Goal: Task Accomplishment & Management: Complete application form

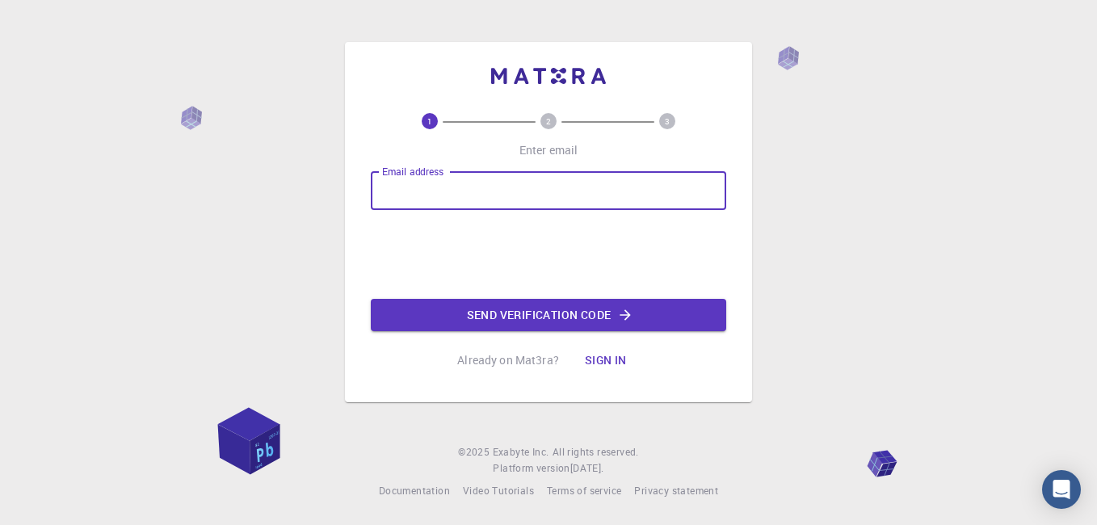
click at [403, 189] on input "Email address" at bounding box center [549, 190] width 356 height 39
type input "[EMAIL_ADDRESS][DOMAIN_NAME]"
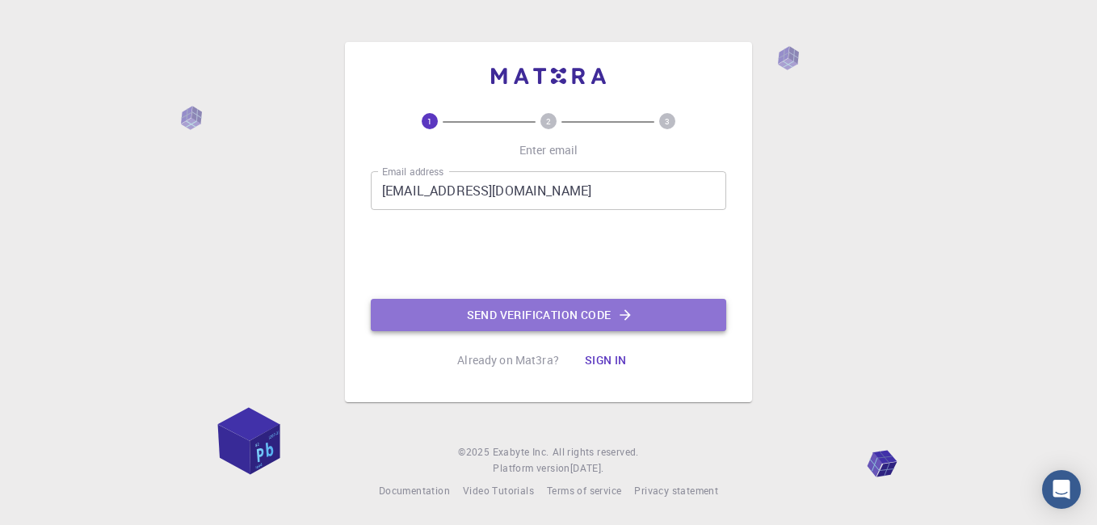
click at [532, 314] on button "Send verification code" at bounding box center [549, 315] width 356 height 32
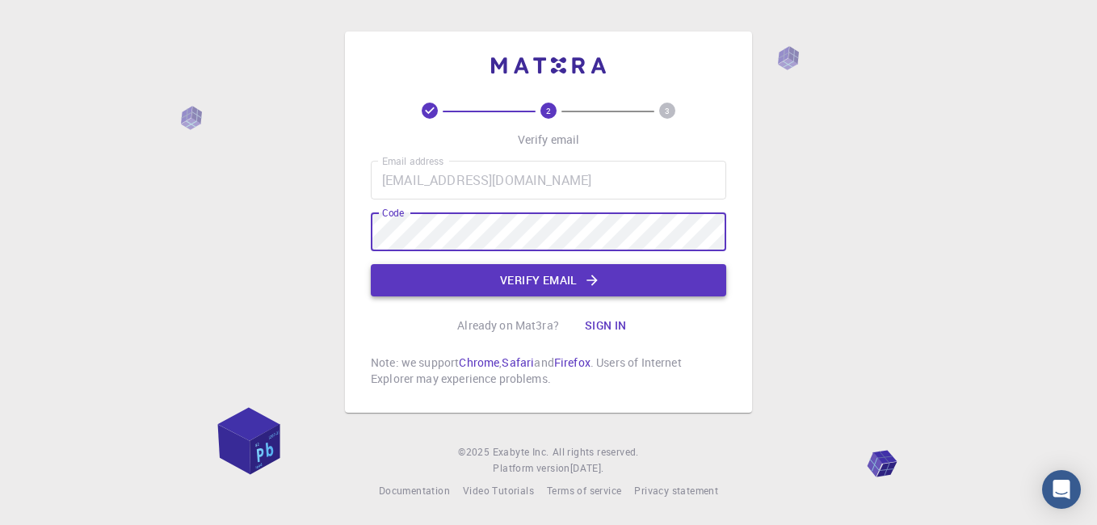
click at [601, 289] on button "Verify email" at bounding box center [549, 280] width 356 height 32
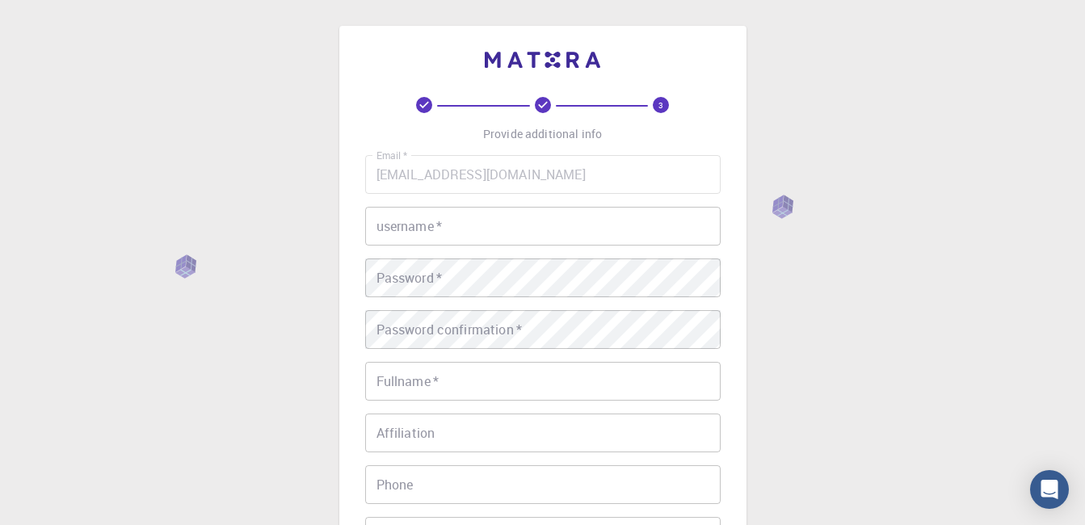
click at [432, 229] on input "username   *" at bounding box center [543, 226] width 356 height 39
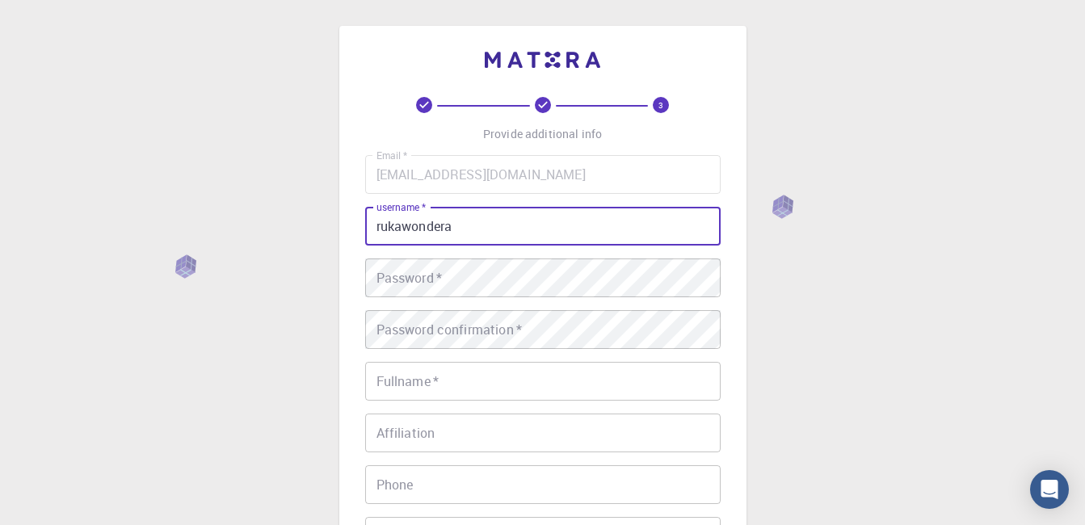
type input "rukawondera"
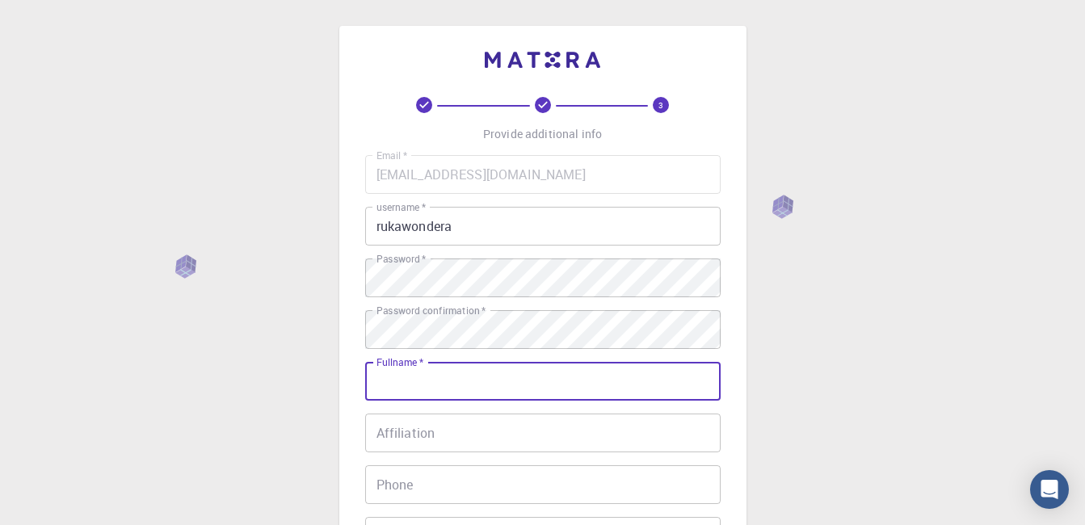
click at [436, 387] on input "Fullname   *" at bounding box center [543, 381] width 356 height 39
type input "[PERSON_NAME]"
type input "[PHONE_NUMBER]"
click at [437, 436] on input "Affiliation" at bounding box center [543, 433] width 356 height 39
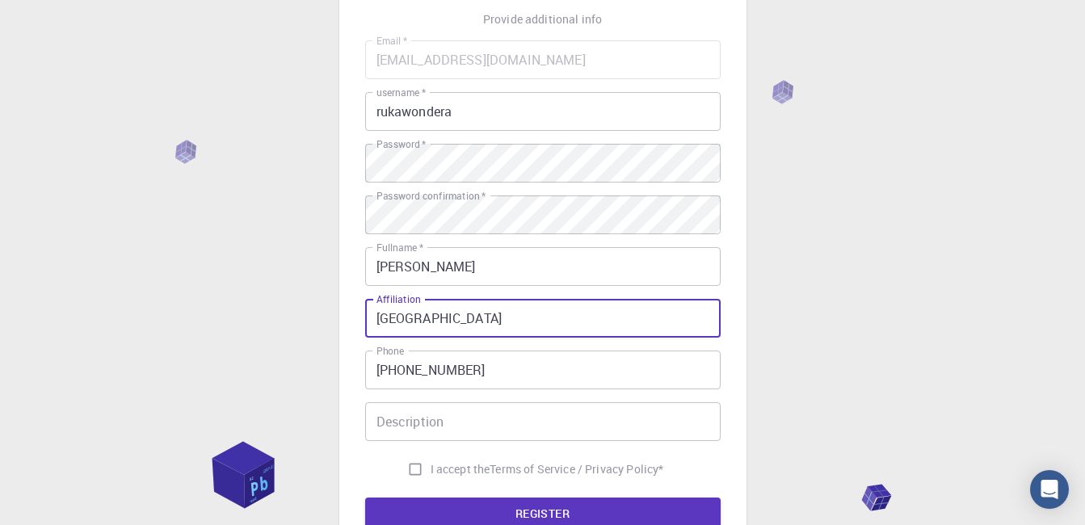
scroll to position [224, 0]
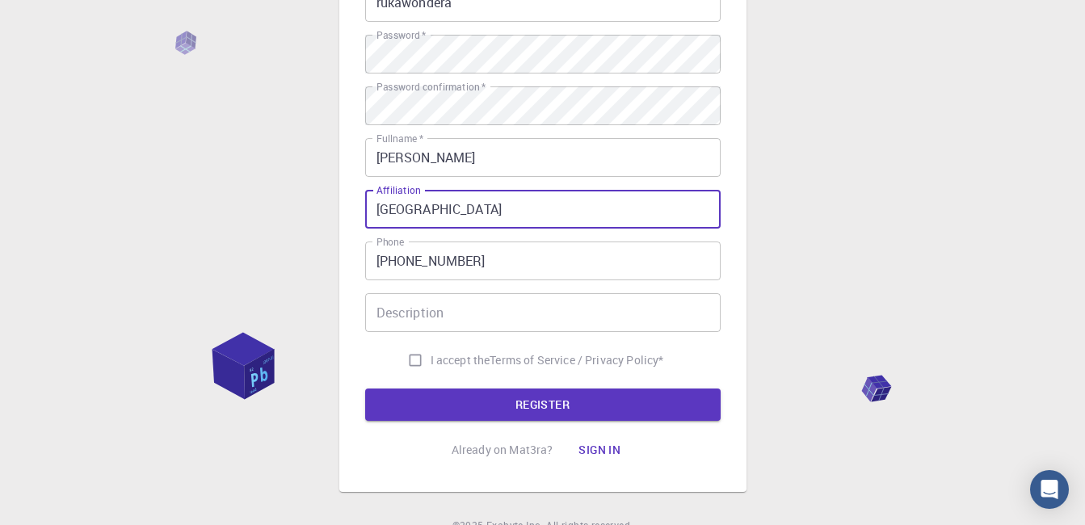
type input "[GEOGRAPHIC_DATA]"
click at [468, 317] on input "Description" at bounding box center [543, 312] width 356 height 39
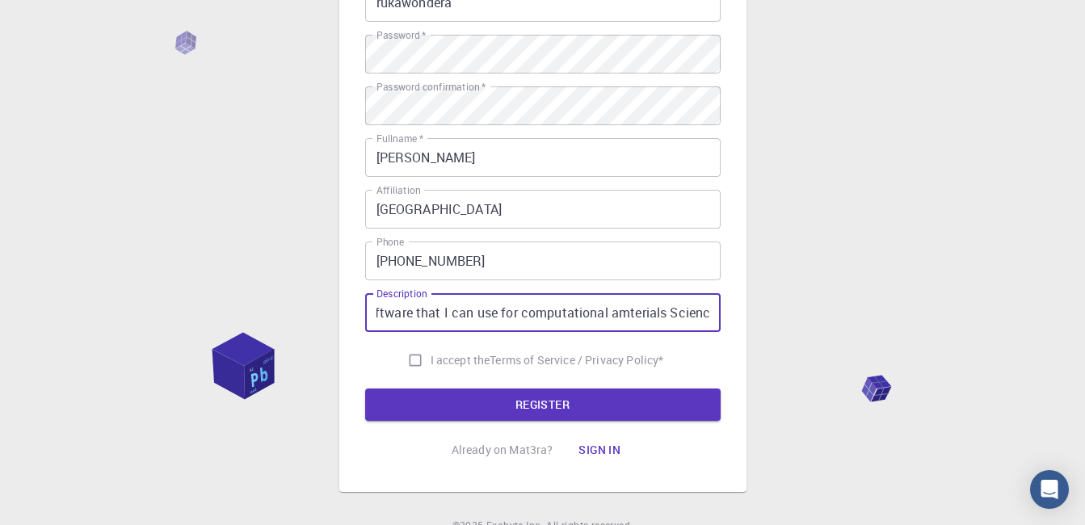
scroll to position [0, 326]
click at [621, 309] on input "I am a materials science lecturer, I am looking for a software that I can use f…" at bounding box center [543, 312] width 356 height 39
type input "I am a materials science lecturer, I am looking for a software that I can use f…"
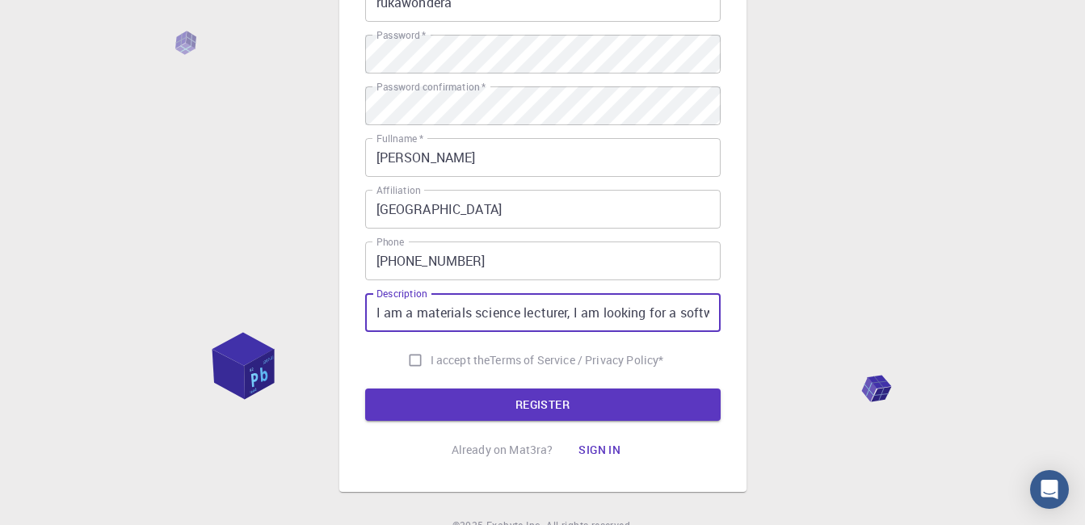
click at [410, 360] on input "I accept the Terms of Service / Privacy Policy *" at bounding box center [415, 360] width 31 height 31
checkbox input "true"
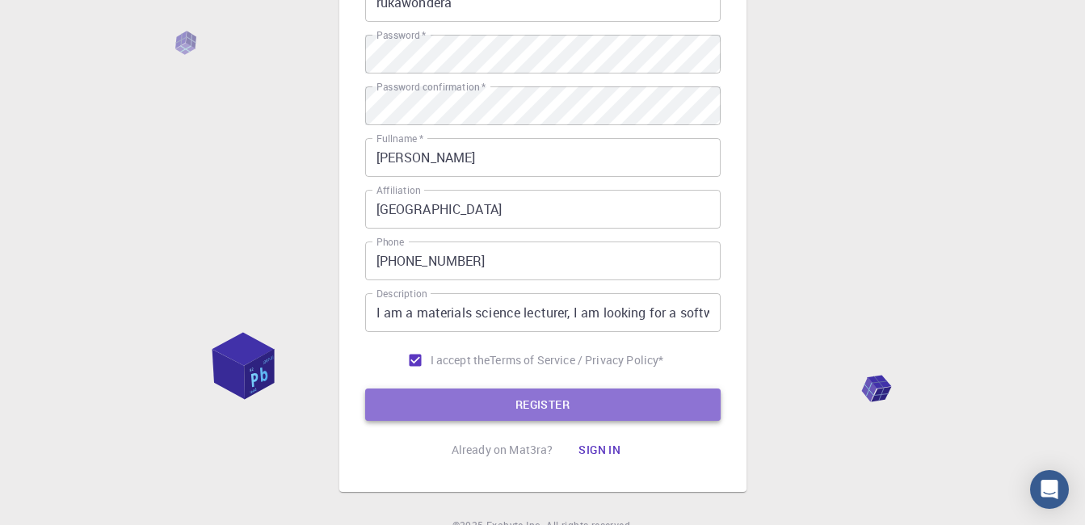
click at [482, 406] on button "REGISTER" at bounding box center [543, 405] width 356 height 32
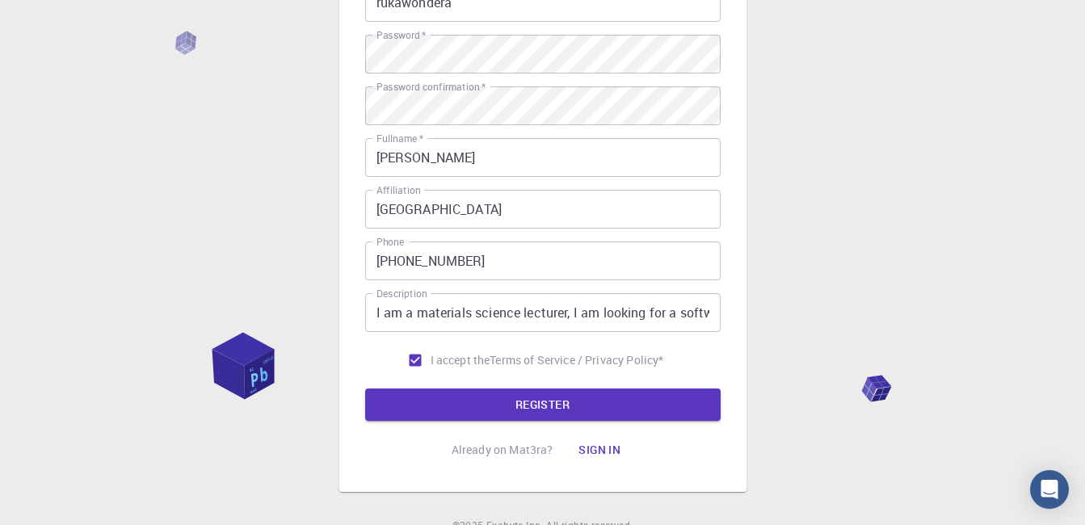
click at [611, 448] on button "Sign in" at bounding box center [600, 450] width 68 height 32
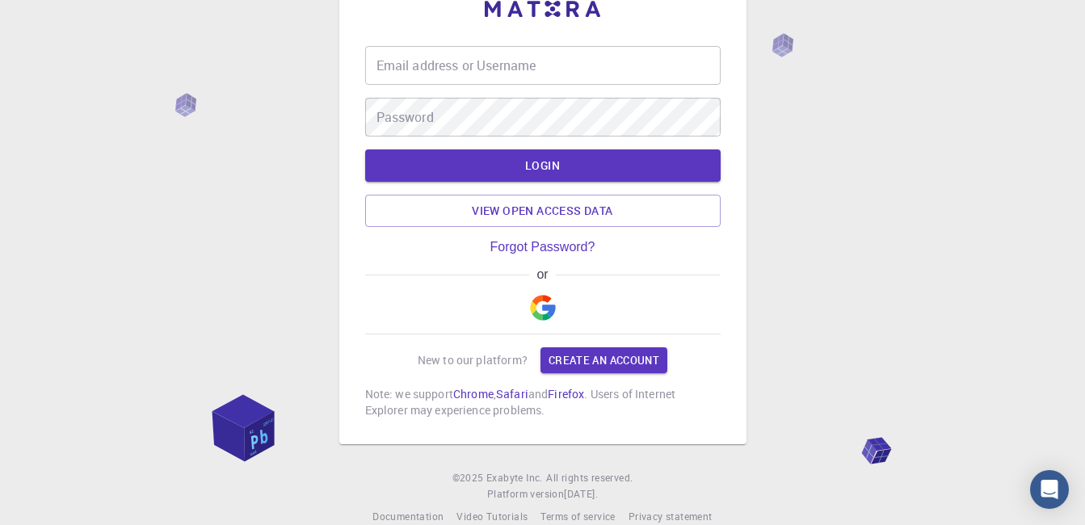
scroll to position [77, 0]
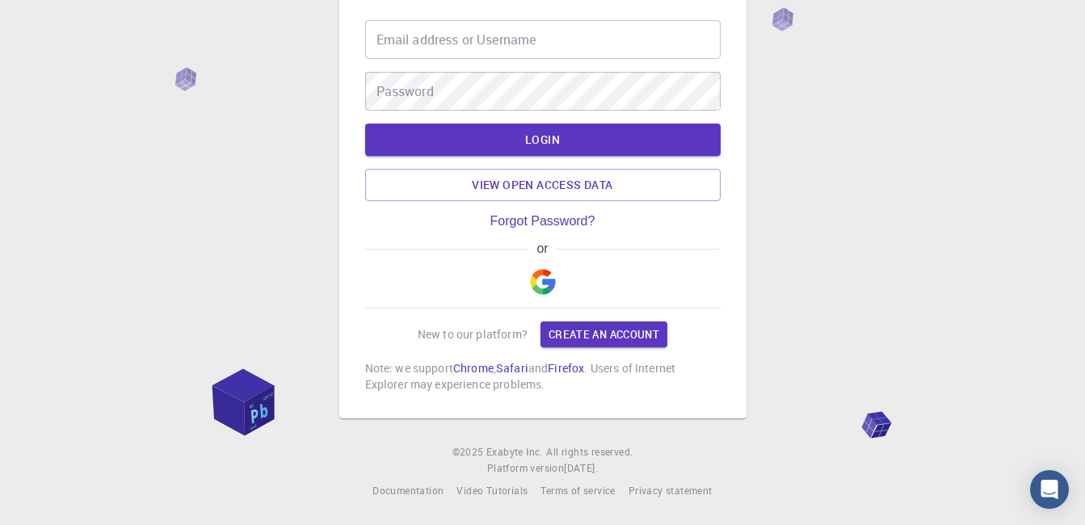
type input "rukawondera"
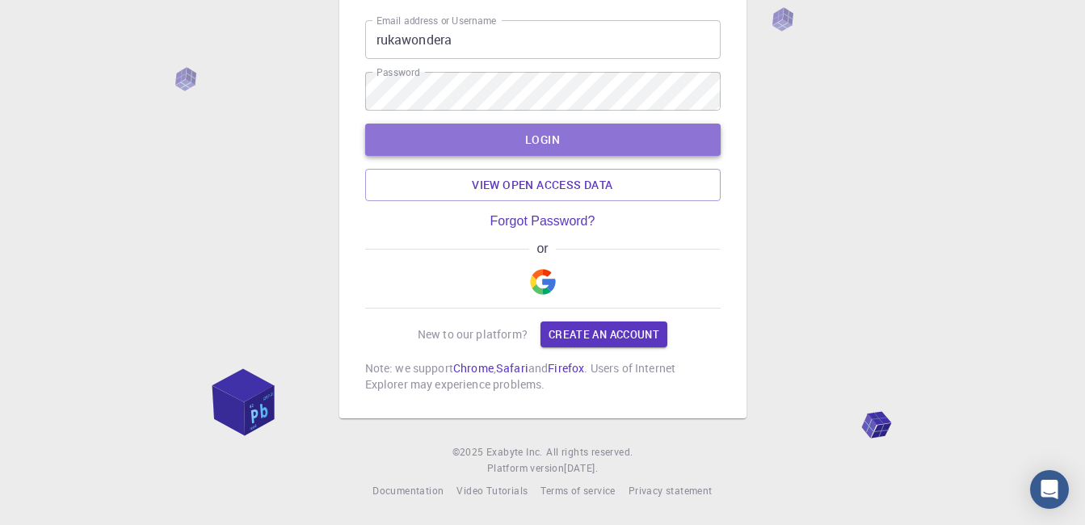
click at [579, 145] on button "LOGIN" at bounding box center [543, 140] width 356 height 32
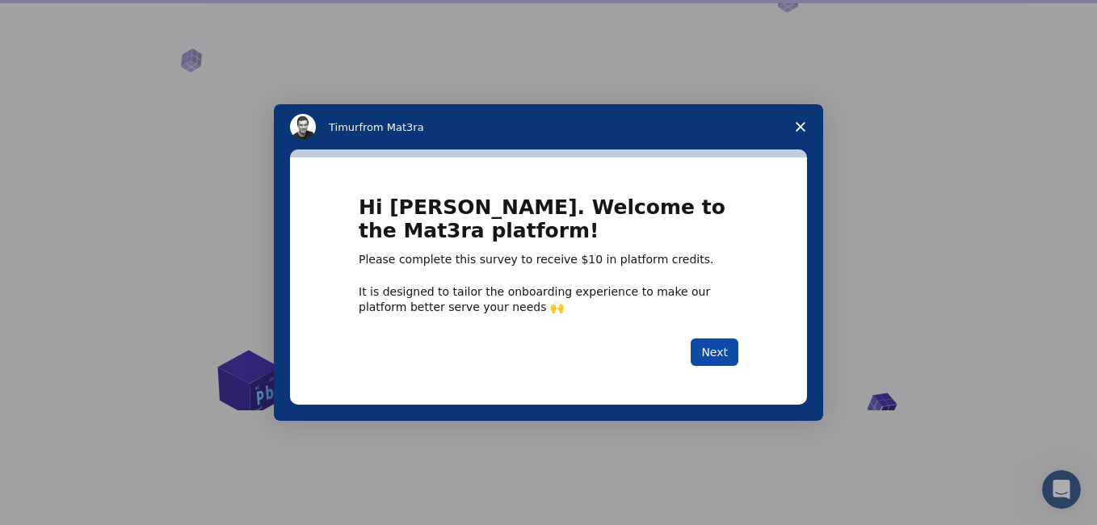
click at [710, 355] on button "Next" at bounding box center [715, 352] width 48 height 27
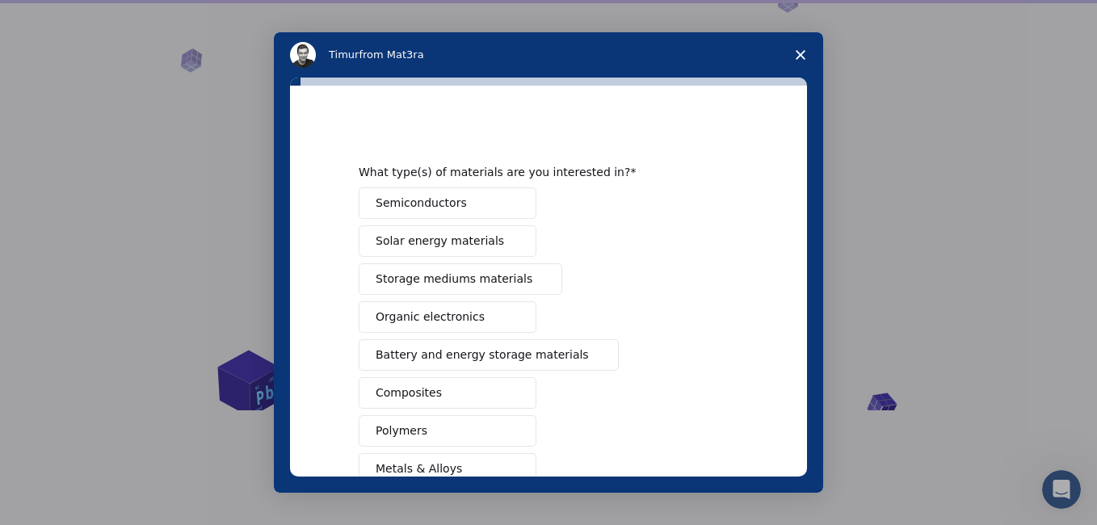
click at [452, 196] on span "Semiconductors" at bounding box center [421, 203] width 91 height 17
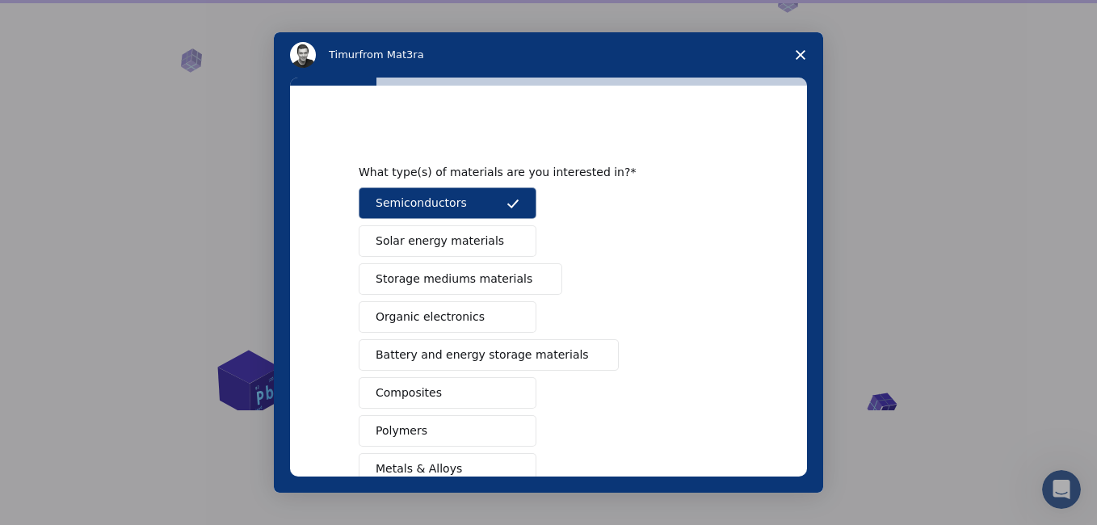
click at [456, 234] on span "Solar energy materials" at bounding box center [440, 241] width 128 height 17
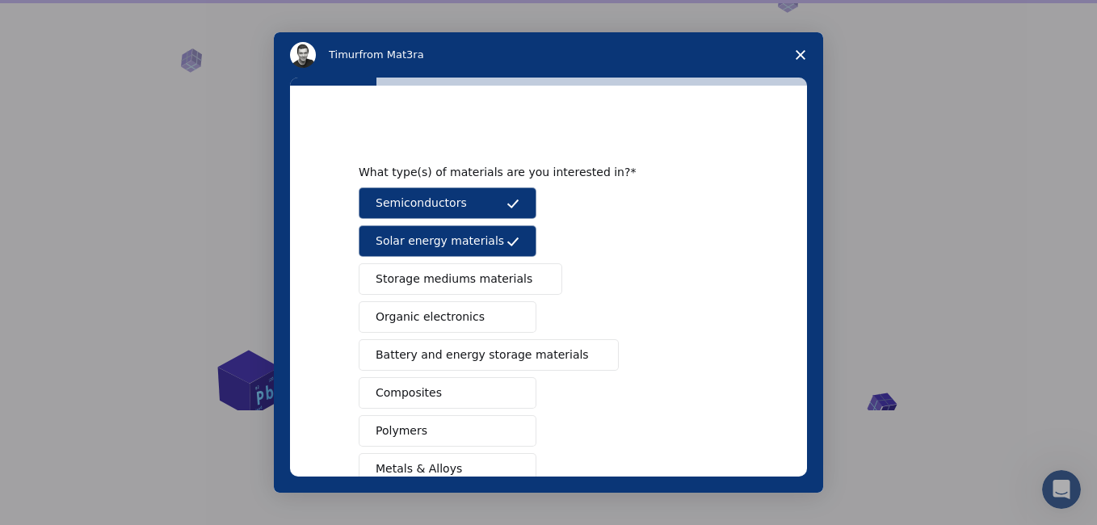
click at [478, 352] on span "Battery and energy storage materials" at bounding box center [482, 355] width 213 height 17
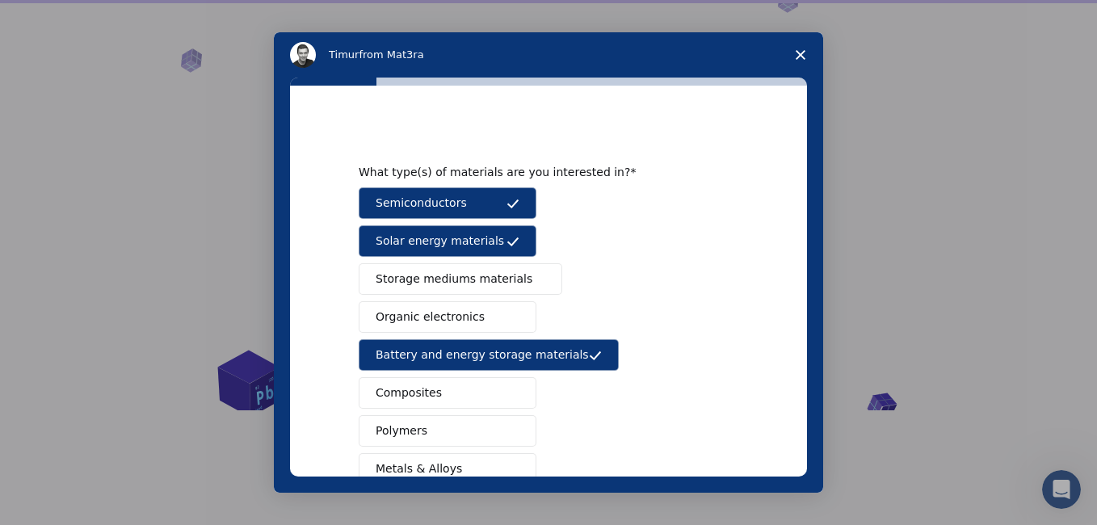
click at [423, 393] on span "Composites" at bounding box center [409, 393] width 66 height 17
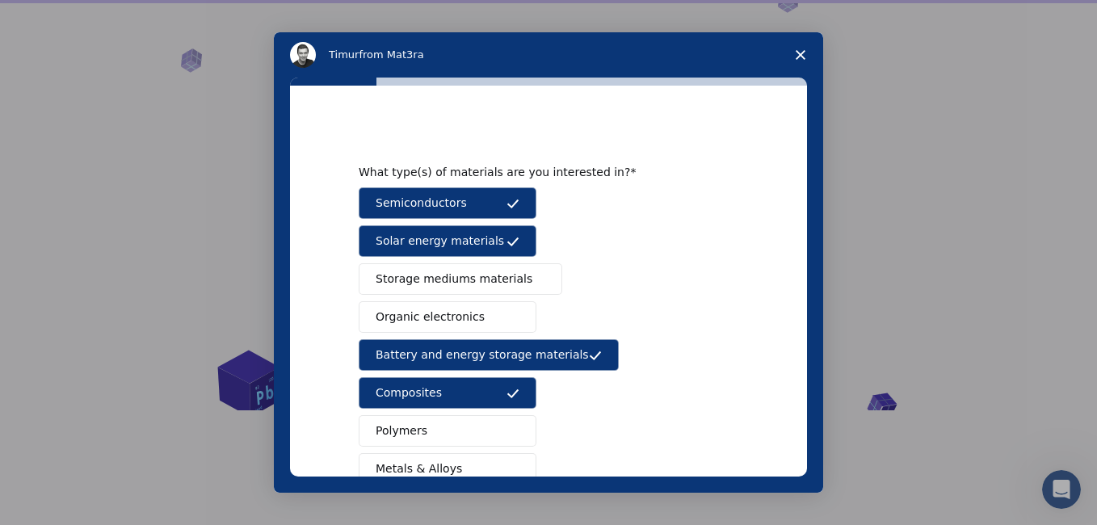
click at [415, 433] on span "Polymers" at bounding box center [402, 431] width 52 height 17
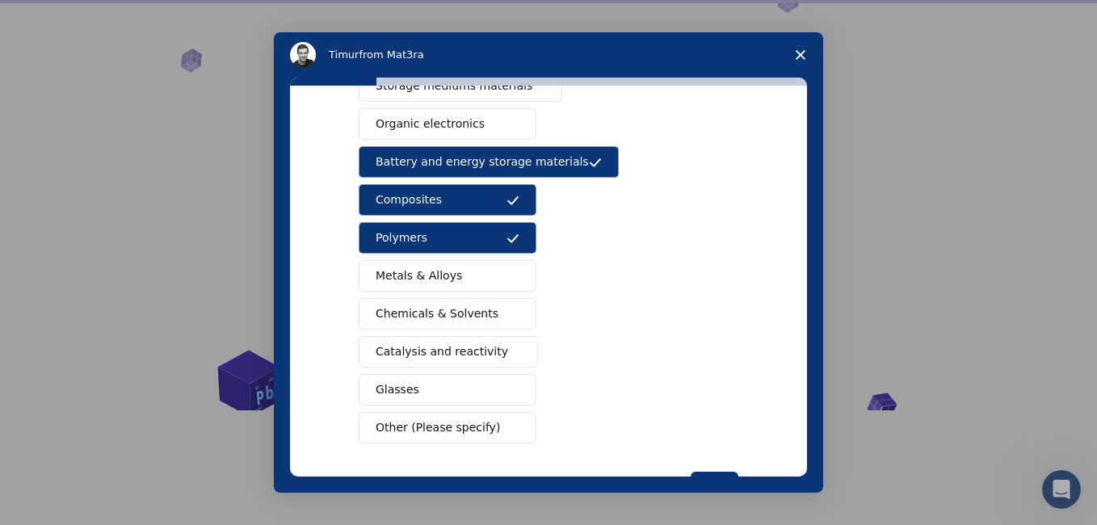
scroll to position [204, 0]
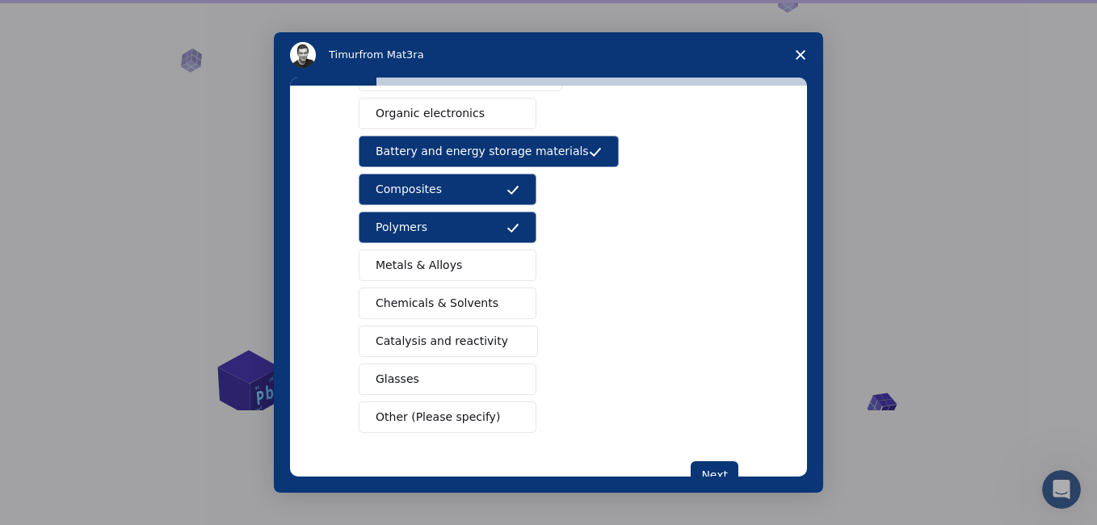
click at [474, 336] on span "Catalysis and reactivity" at bounding box center [442, 341] width 133 height 17
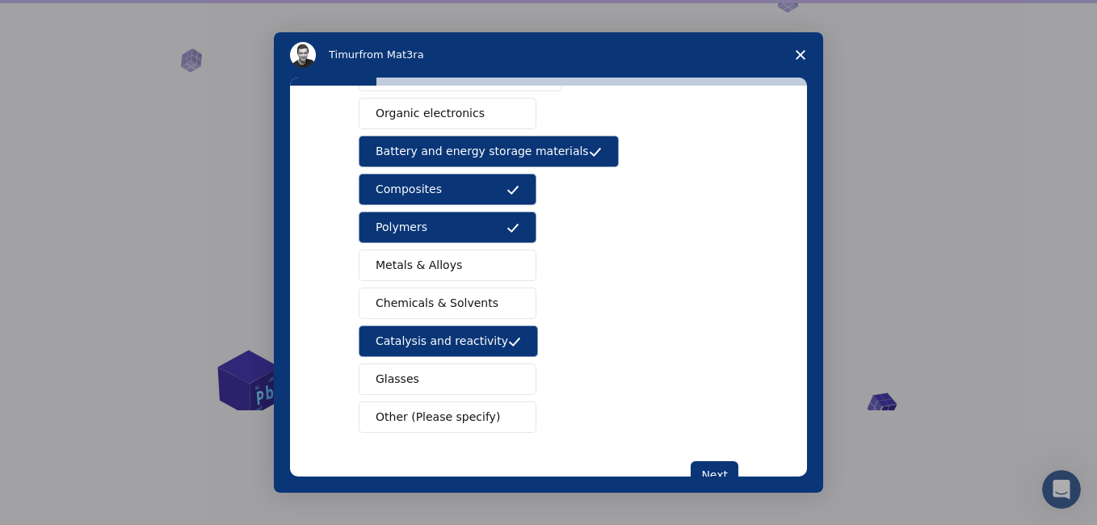
scroll to position [255, 0]
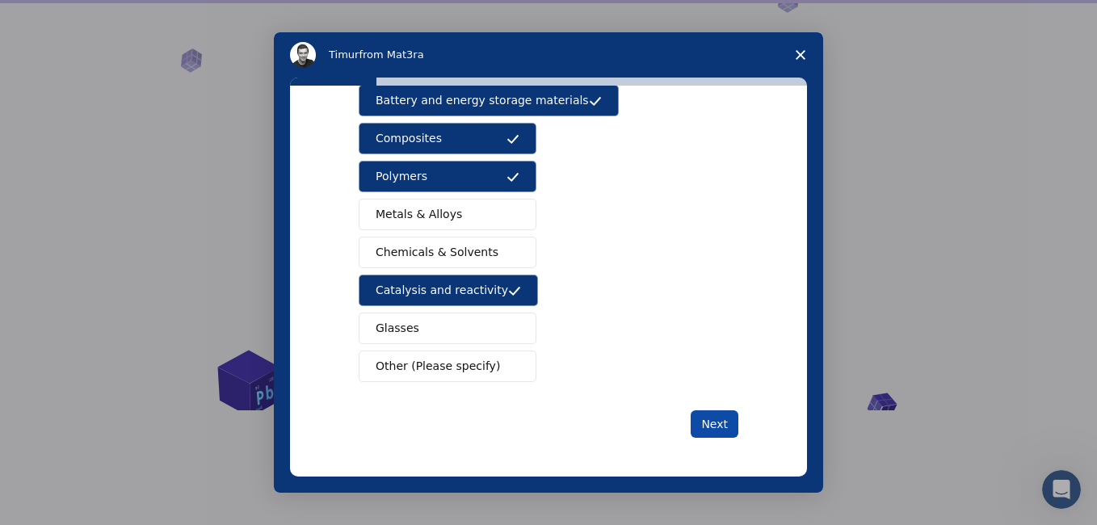
click at [712, 422] on button "Next" at bounding box center [715, 423] width 48 height 27
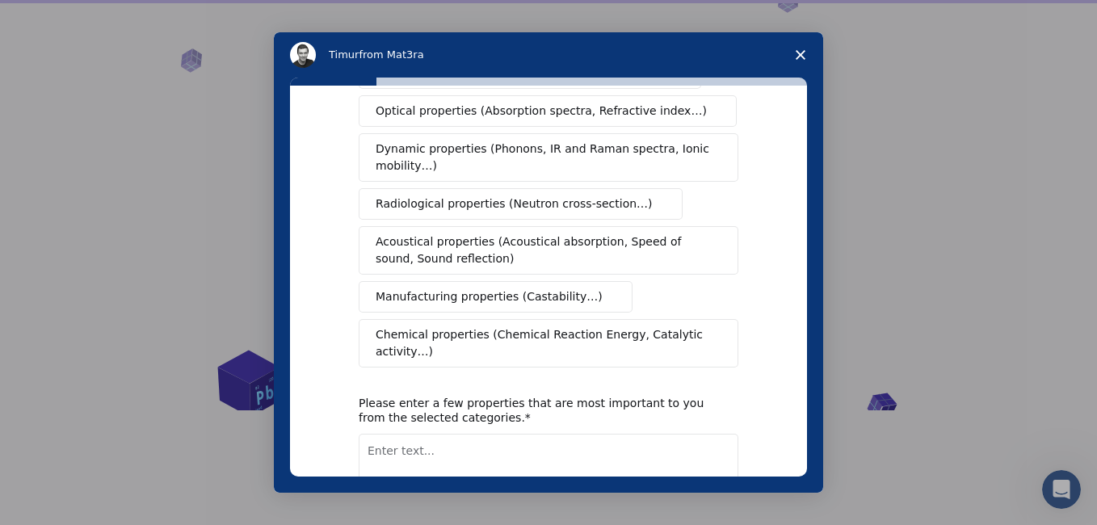
scroll to position [0, 0]
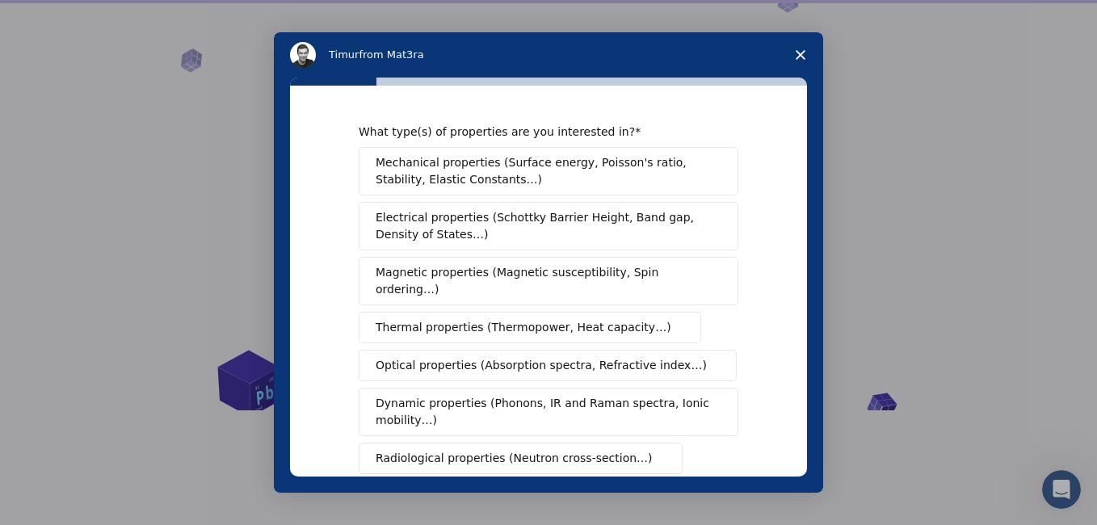
click at [535, 219] on span "Electrical properties (Schottky Barrier Height, Band gap, Density of States…)" at bounding box center [544, 226] width 336 height 34
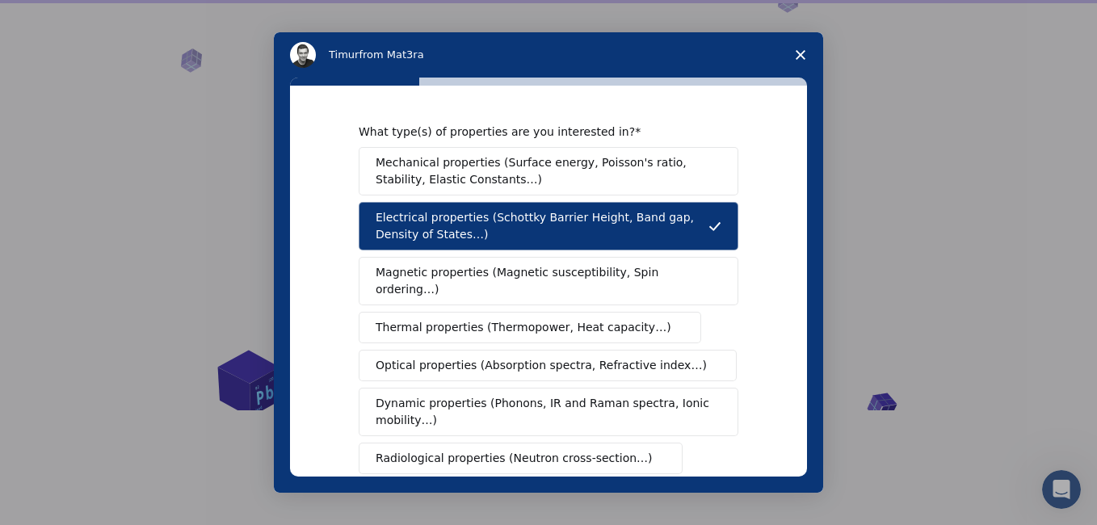
click at [503, 272] on span "Magnetic properties (Magnetic susceptibility, Spin ordering…)" at bounding box center [543, 281] width 334 height 34
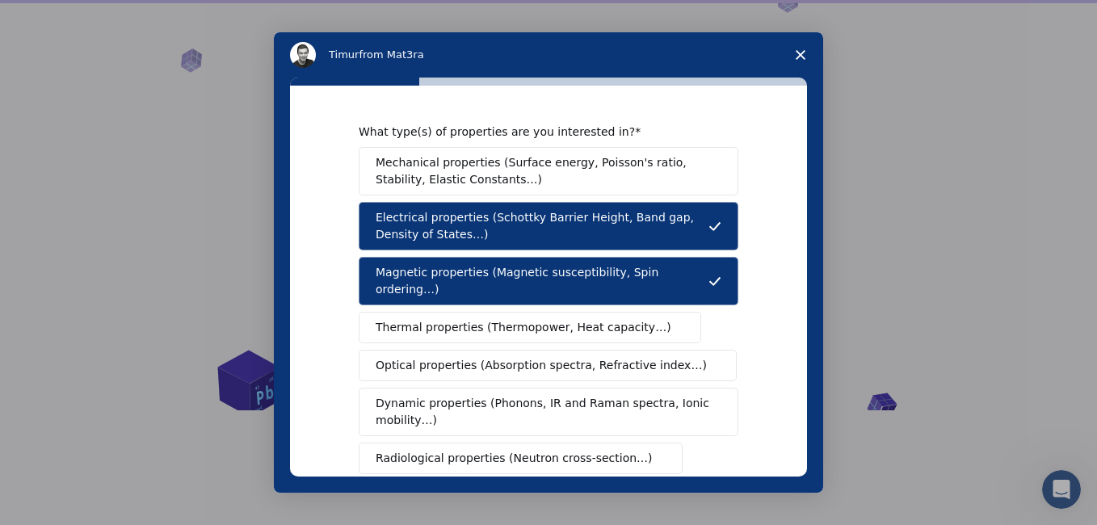
click at [482, 327] on div "Mechanical properties (Surface energy, Poisson's ratio, Stability, Elastic Cons…" at bounding box center [549, 384] width 380 height 475
click at [479, 357] on span "Optical properties (Absorption spectra, Refractive index…)" at bounding box center [541, 365] width 331 height 17
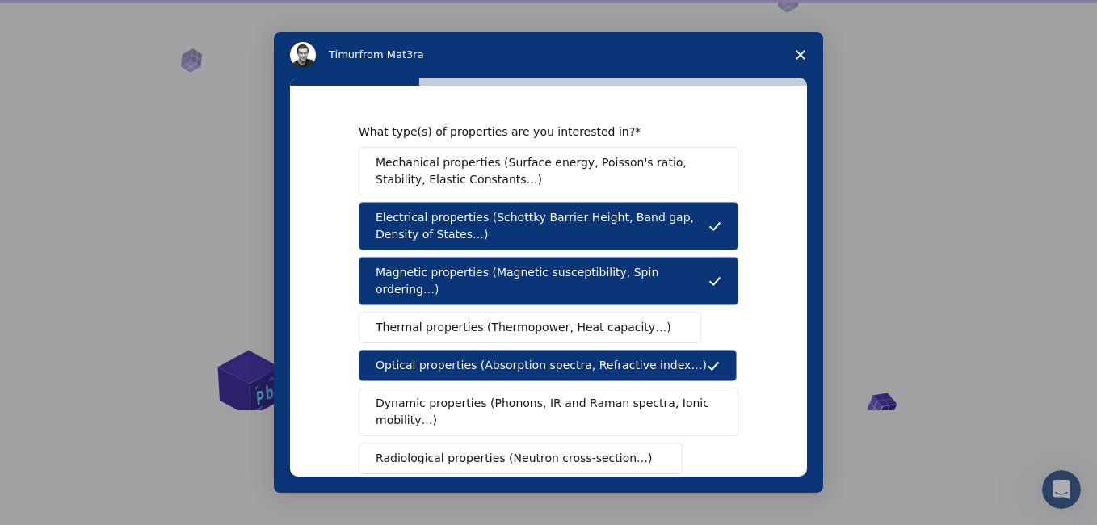
click at [503, 396] on span "Dynamic properties (Phonons, IR and Raman spectra, Ionic mobility…)" at bounding box center [543, 412] width 335 height 34
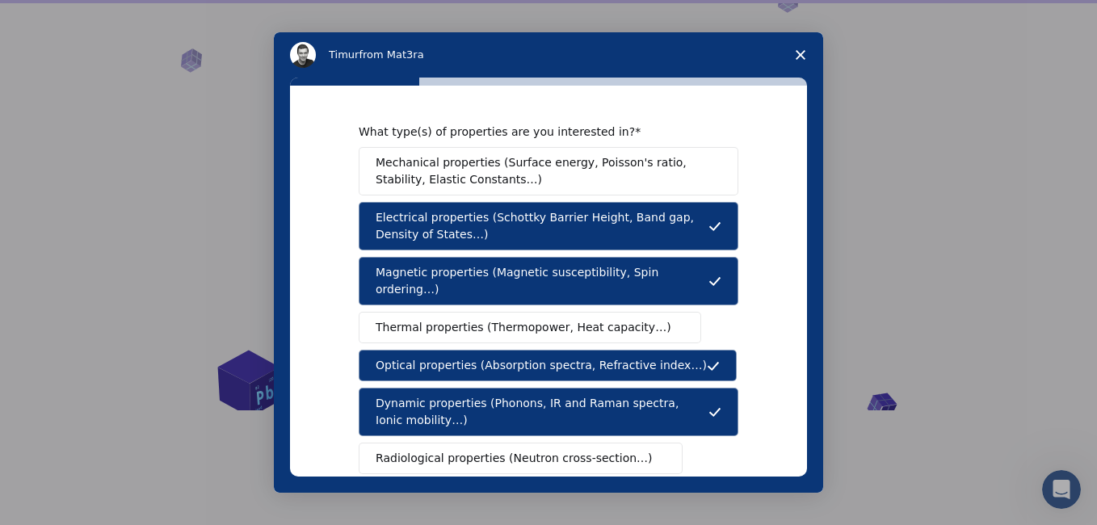
click at [589, 319] on span "Thermal properties (Thermopower, Heat capacity…)" at bounding box center [524, 327] width 296 height 17
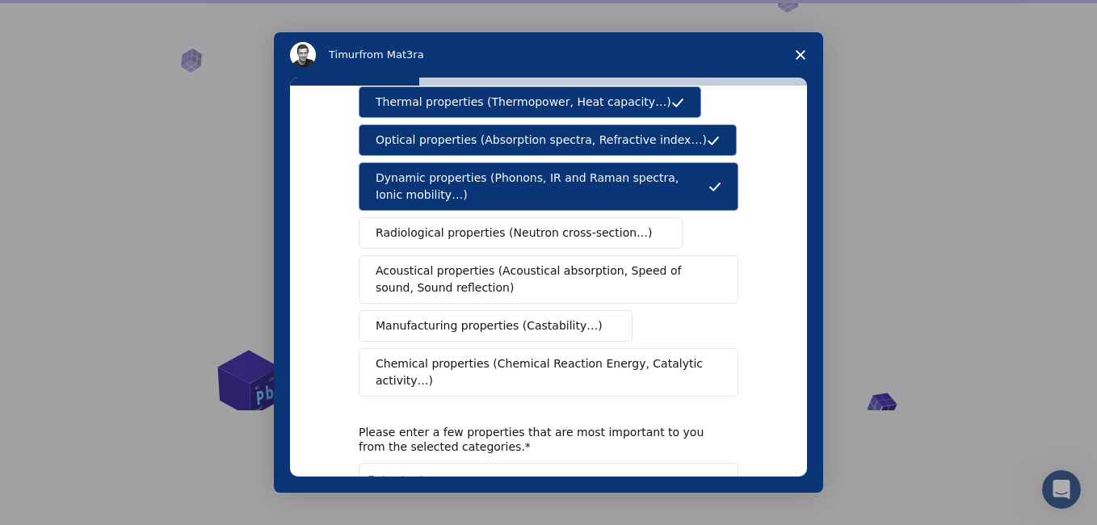
scroll to position [227, 0]
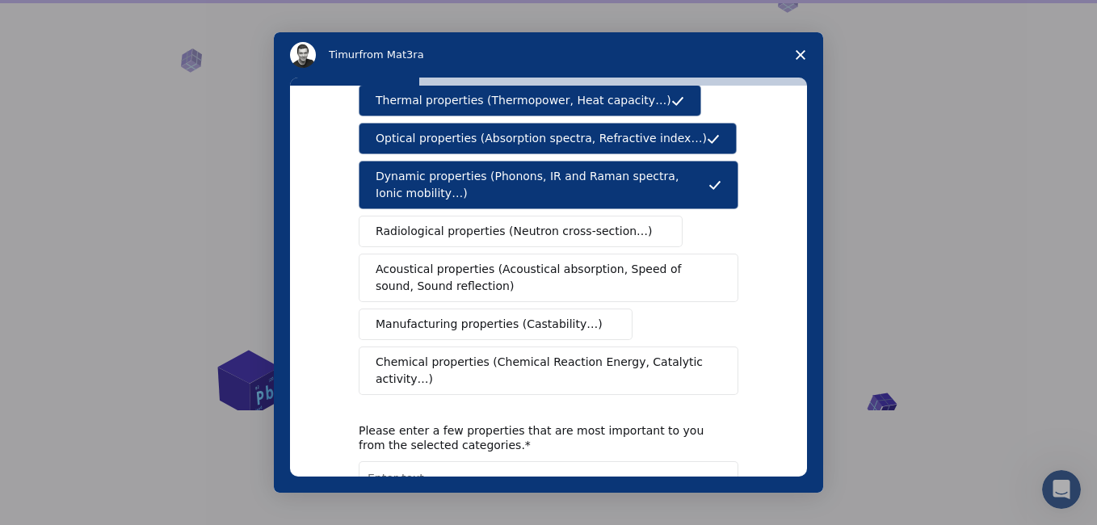
click at [525, 318] on button "Manufacturing properties (Castability…)" at bounding box center [496, 325] width 274 height 32
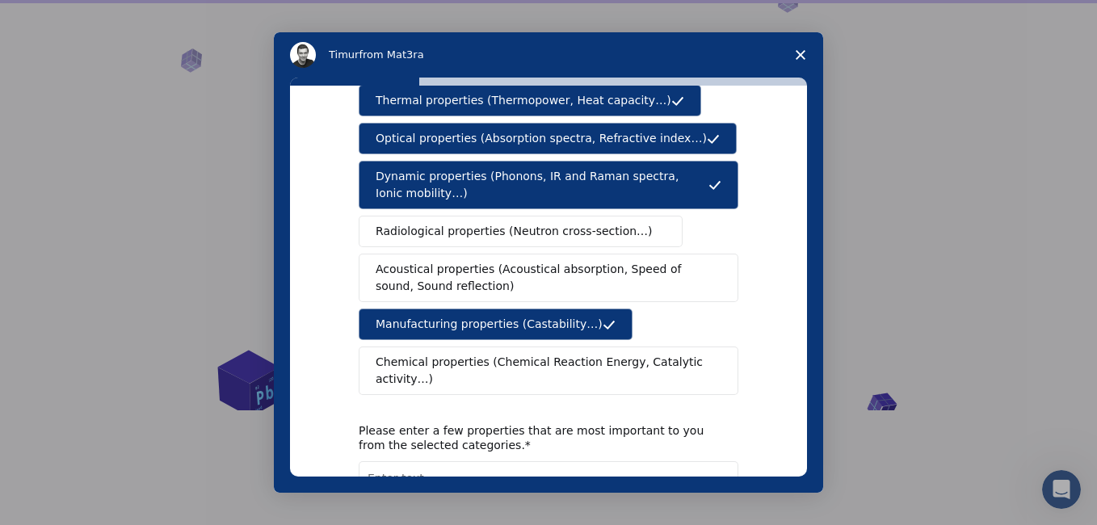
click at [527, 354] on span "Chemical properties (Chemical Reaction Energy, Catalytic activity…)" at bounding box center [543, 371] width 335 height 34
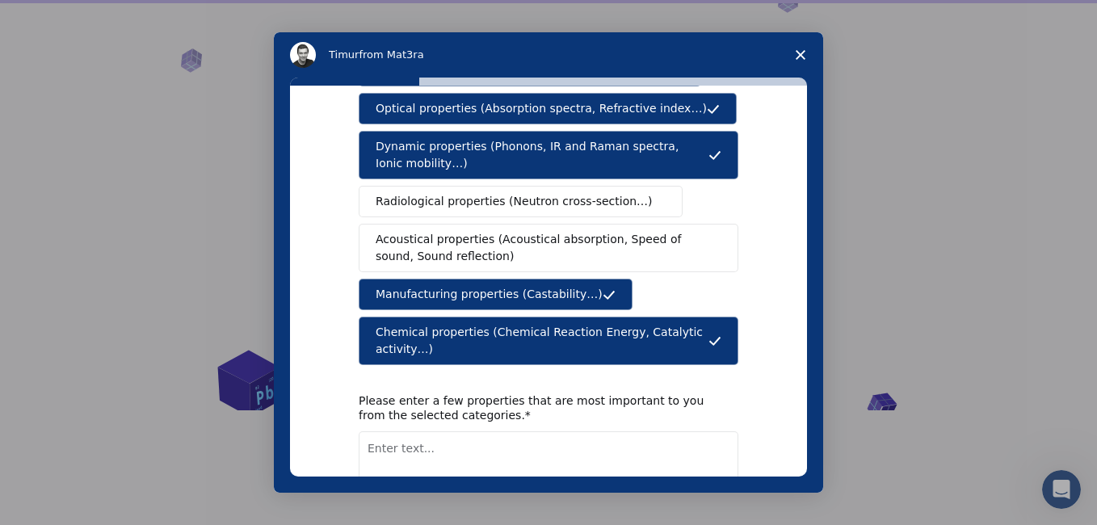
scroll to position [280, 0]
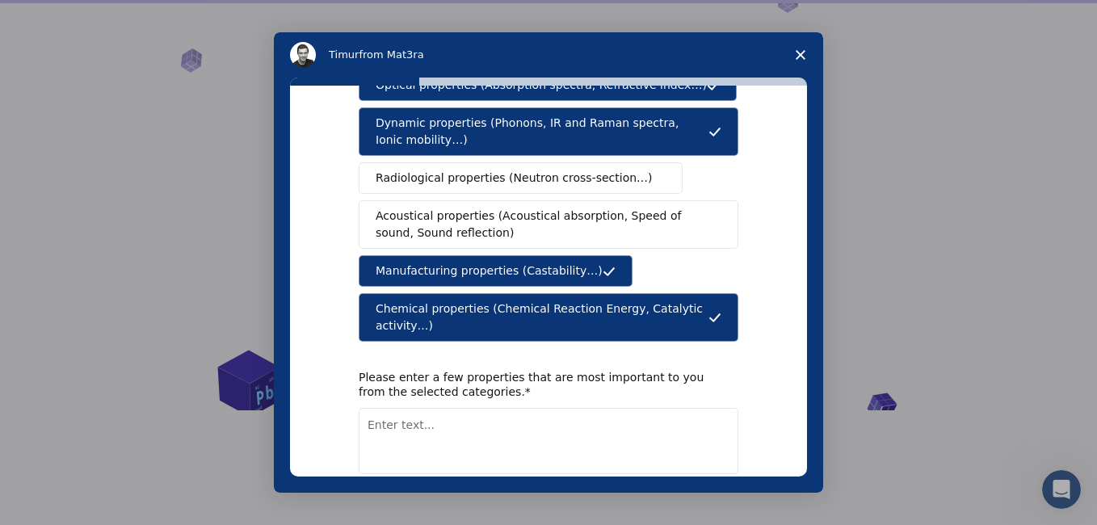
click at [424, 408] on textarea "Enter text..." at bounding box center [549, 441] width 380 height 66
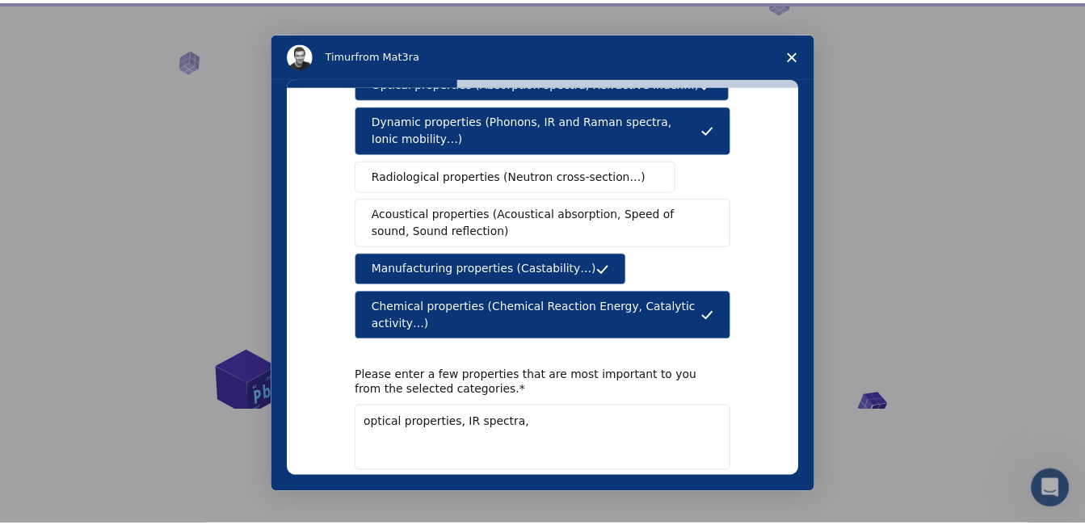
scroll to position [292, 0]
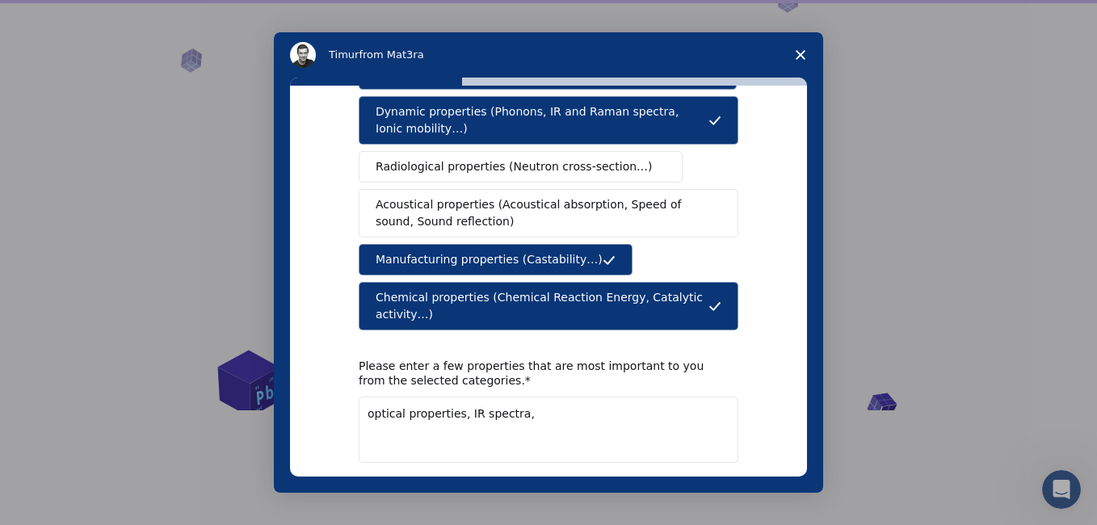
click at [528, 397] on textarea "optical properties, IR spectra," at bounding box center [549, 430] width 380 height 66
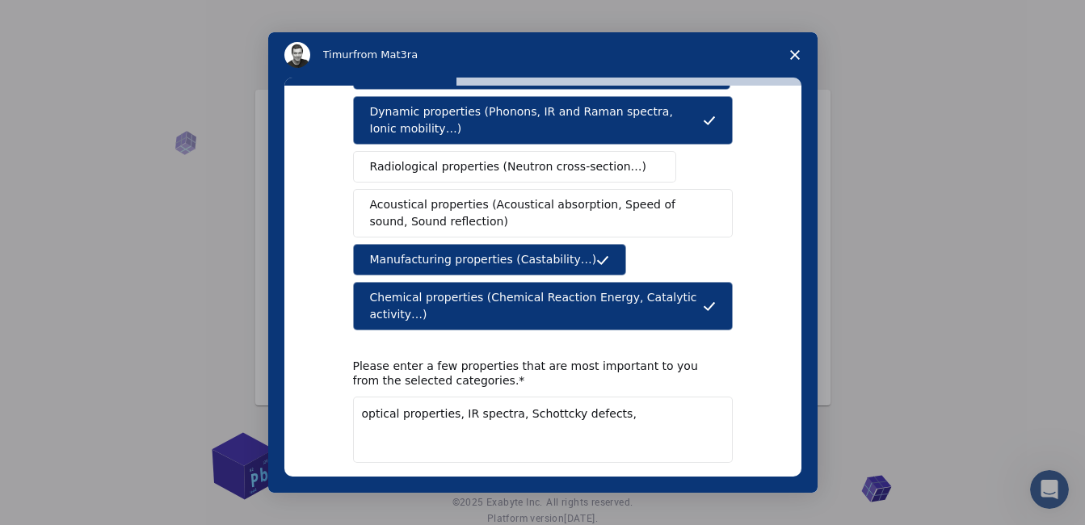
click at [449, 397] on textarea "optical properties, IR spectra, Schottcky defects," at bounding box center [543, 430] width 380 height 66
click at [708, 491] on button "Next" at bounding box center [709, 504] width 48 height 27
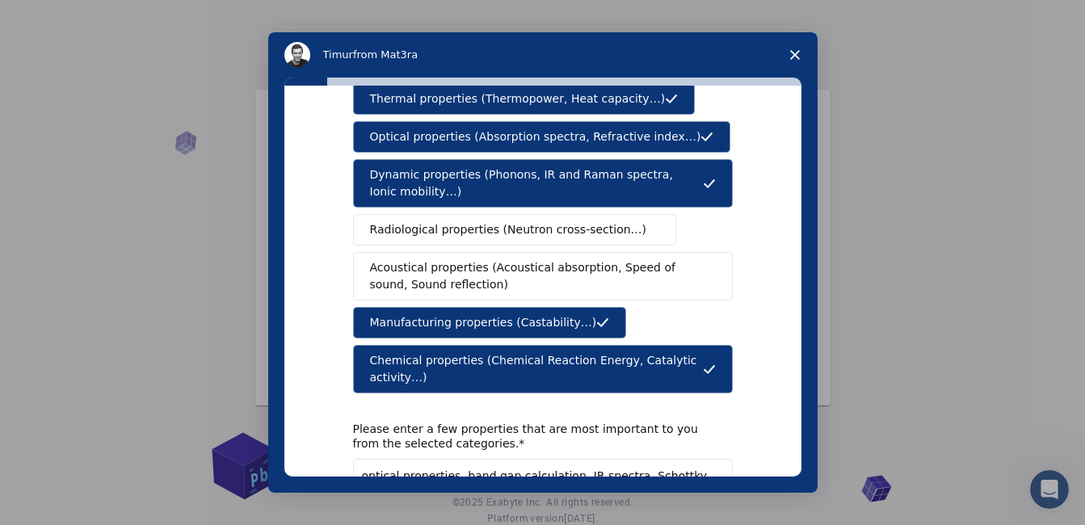
scroll to position [357, 0]
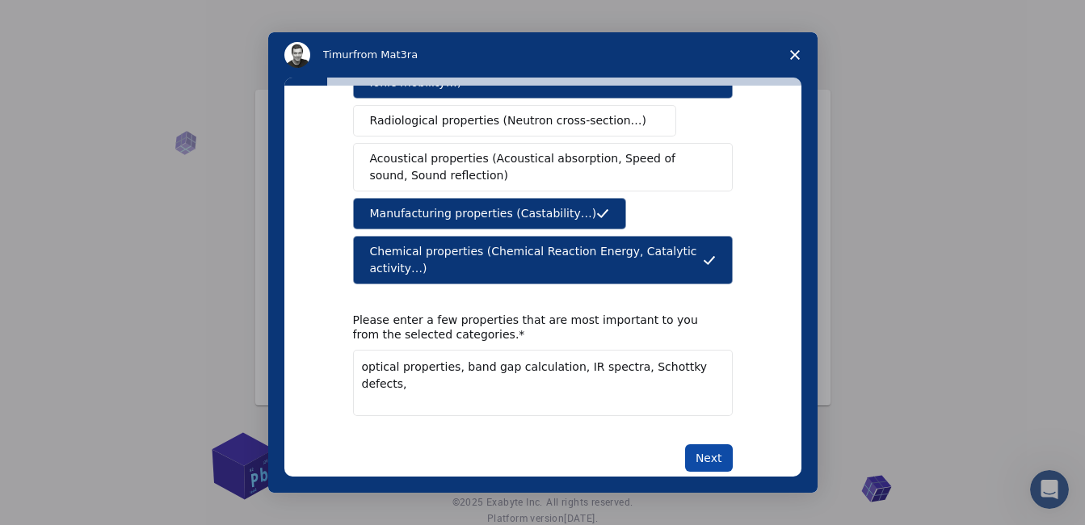
click at [707, 444] on button "Next" at bounding box center [709, 457] width 48 height 27
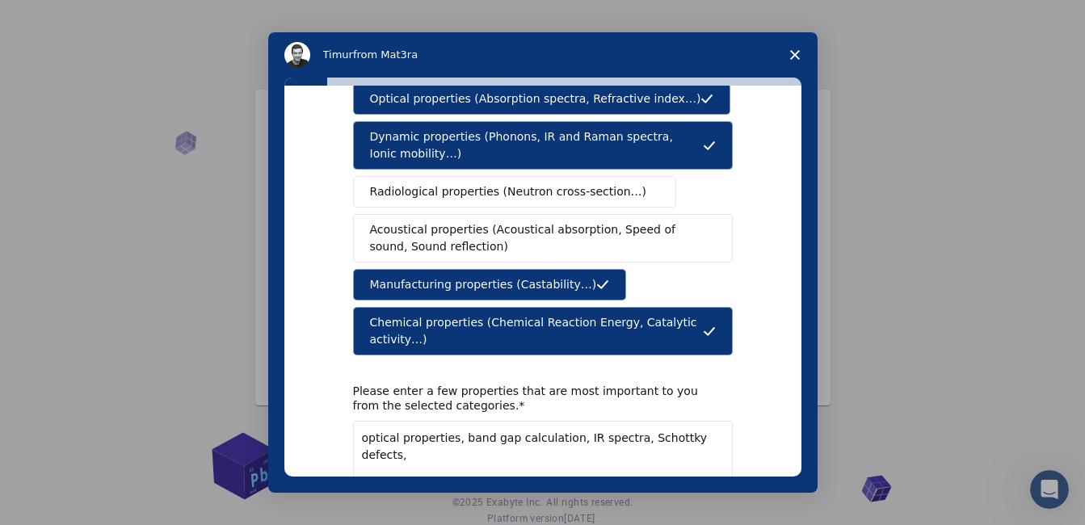
scroll to position [303, 0]
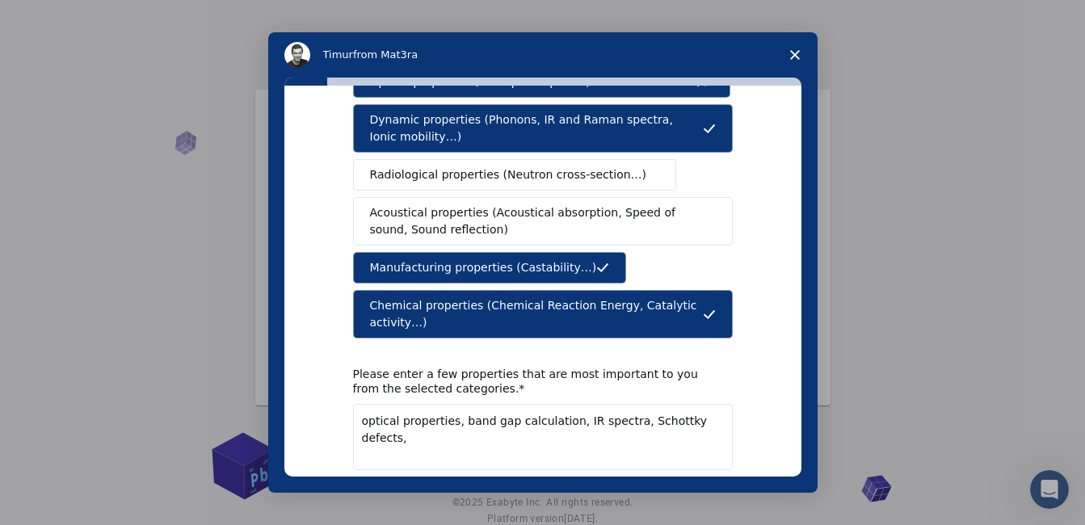
drag, startPoint x: 442, startPoint y: 388, endPoint x: 354, endPoint y: 385, distance: 88.1
click at [354, 404] on textarea "optical properties, band gap calculation, IR spectra, Schottky defects," at bounding box center [543, 437] width 380 height 66
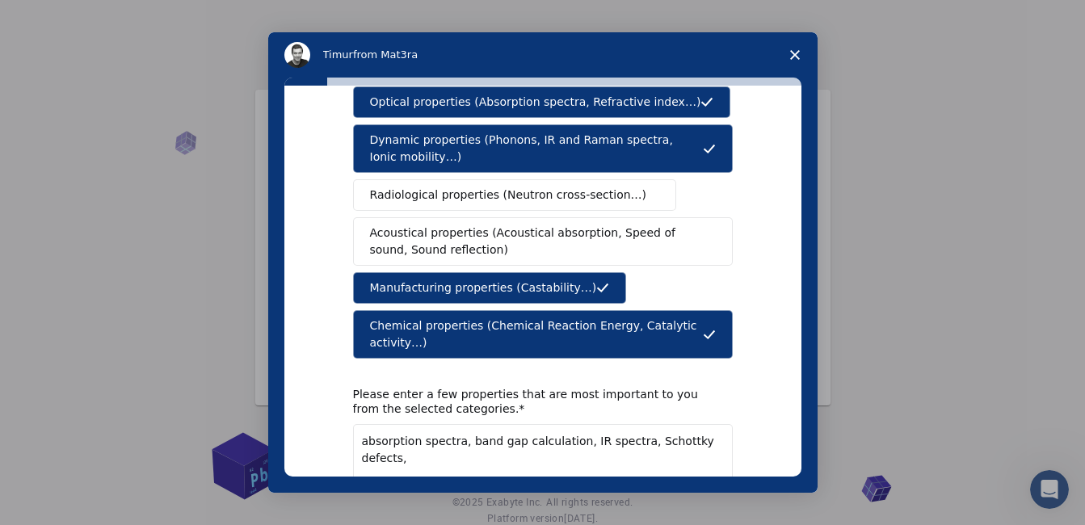
scroll to position [298, 0]
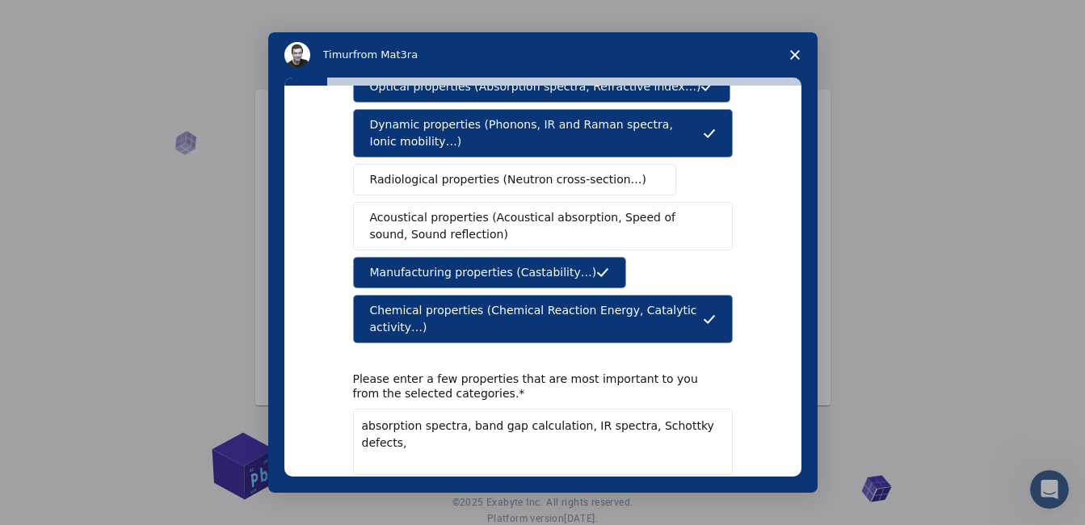
click at [710, 409] on textarea "absorption spectra, band gap calculation, IR spectra, Schottky defects," at bounding box center [543, 442] width 380 height 66
type textarea "absorption spectra, band gap calculation, IR spectra, Schottky defects, heat ca…"
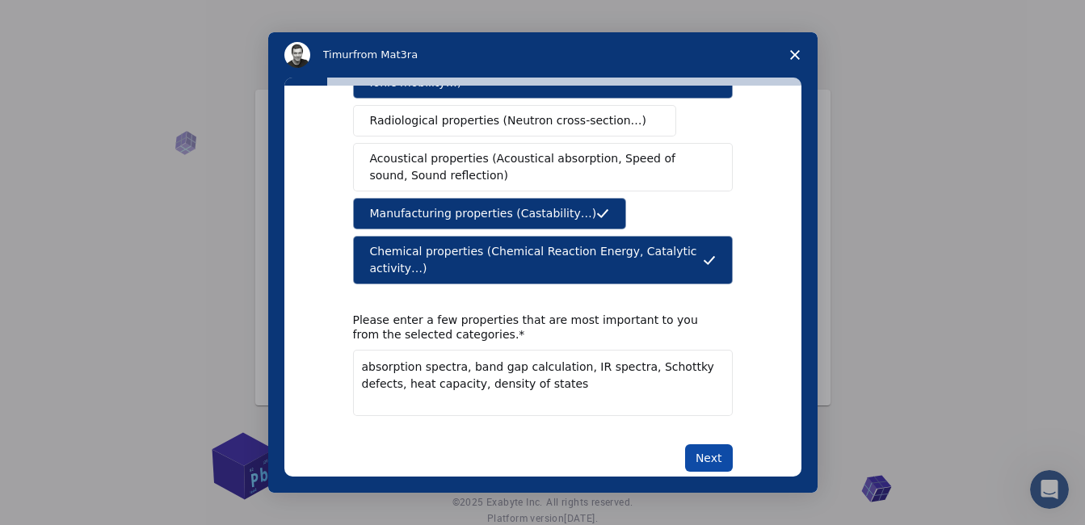
click at [704, 444] on button "Next" at bounding box center [709, 457] width 48 height 27
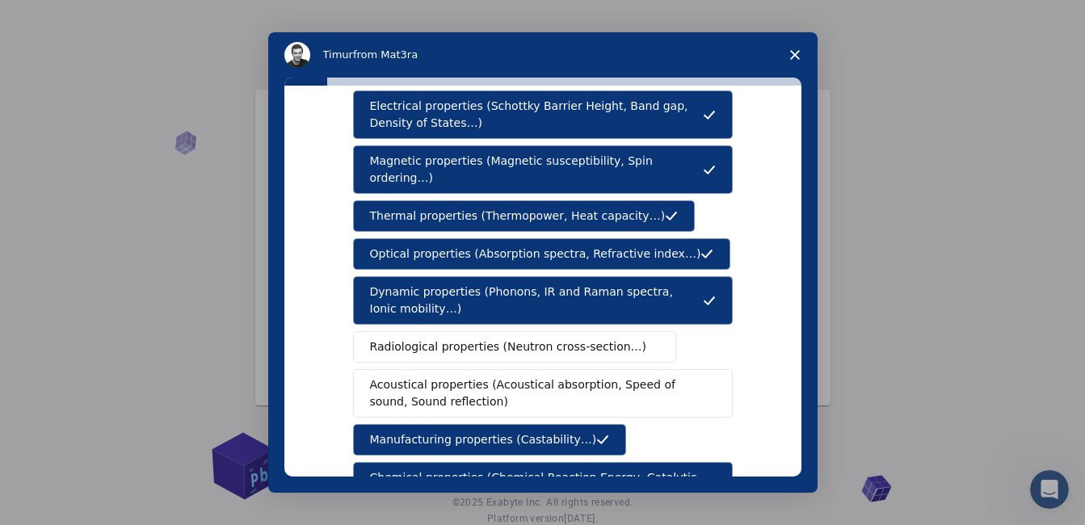
scroll to position [0, 0]
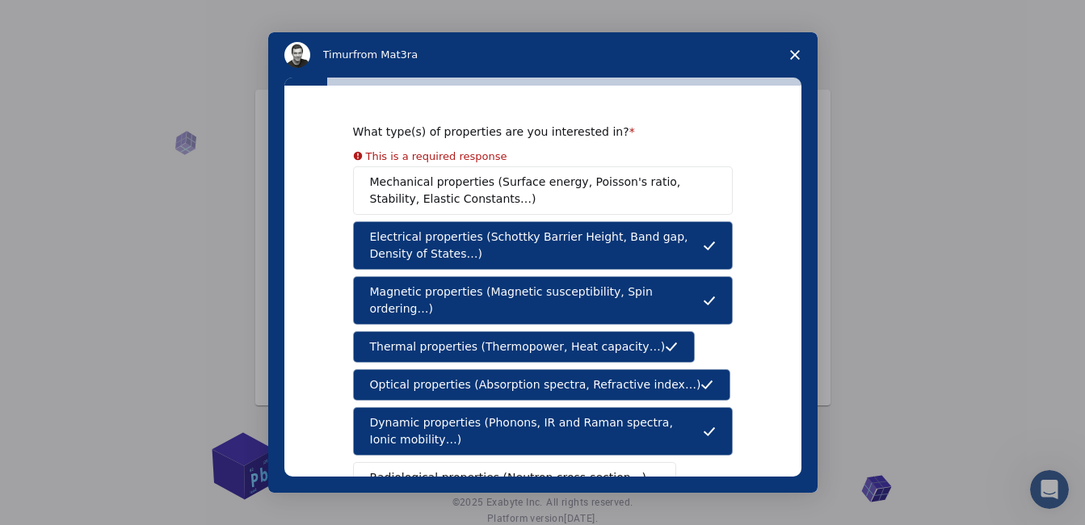
click at [405, 159] on div "This is a required response" at bounding box center [436, 156] width 141 height 18
click at [457, 154] on div "This is a required response" at bounding box center [436, 156] width 141 height 18
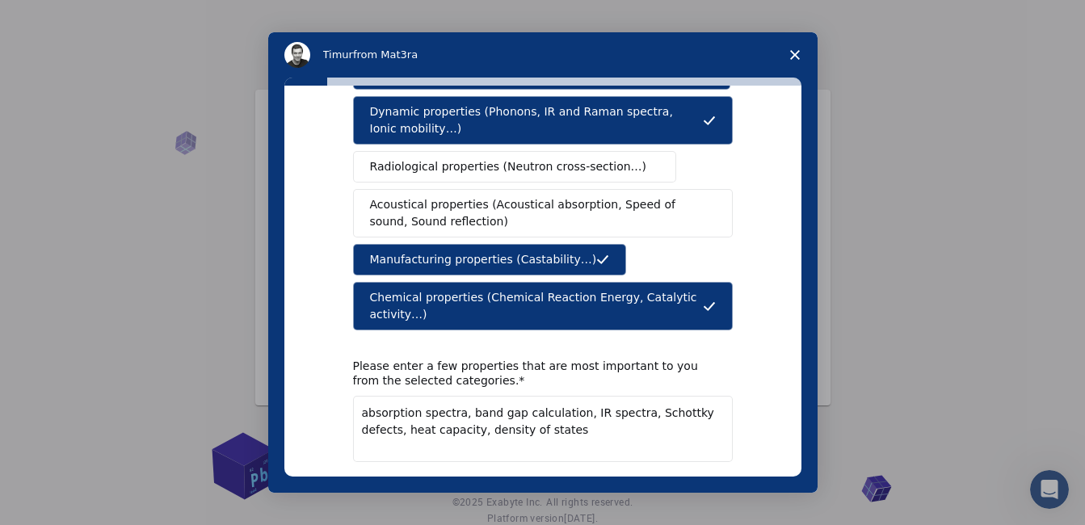
scroll to position [342, 0]
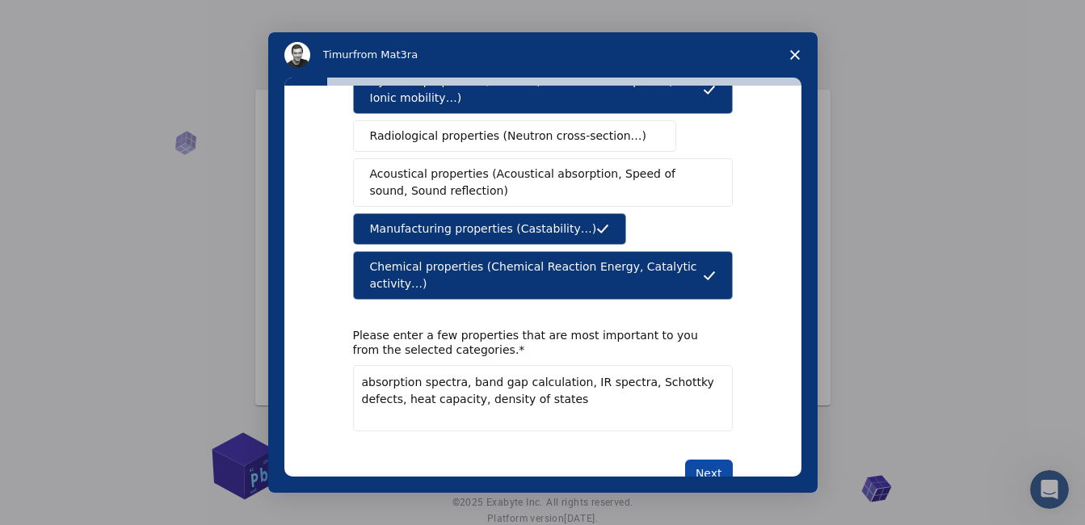
click at [706, 460] on button "Next" at bounding box center [709, 473] width 48 height 27
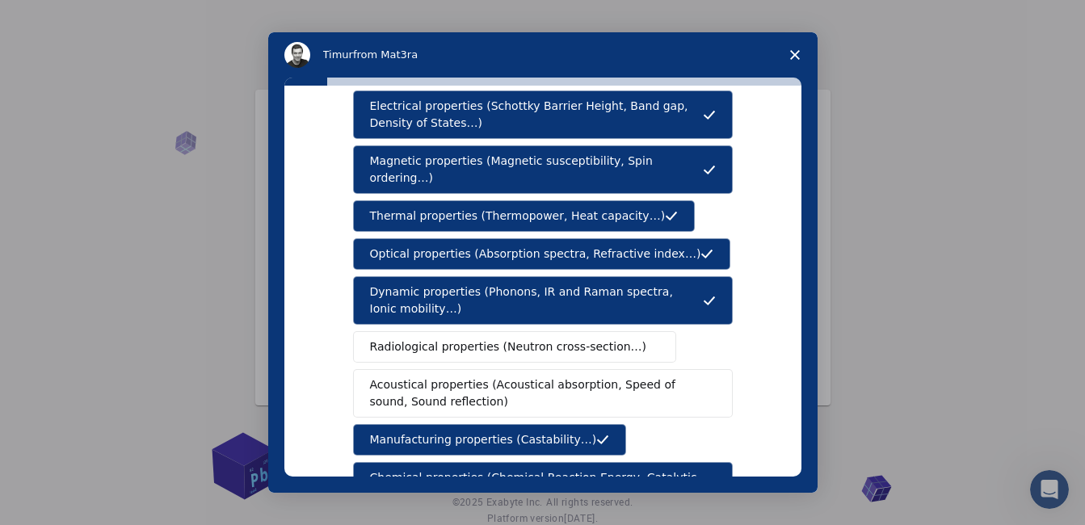
click at [794, 53] on icon "Close survey" at bounding box center [795, 55] width 10 height 10
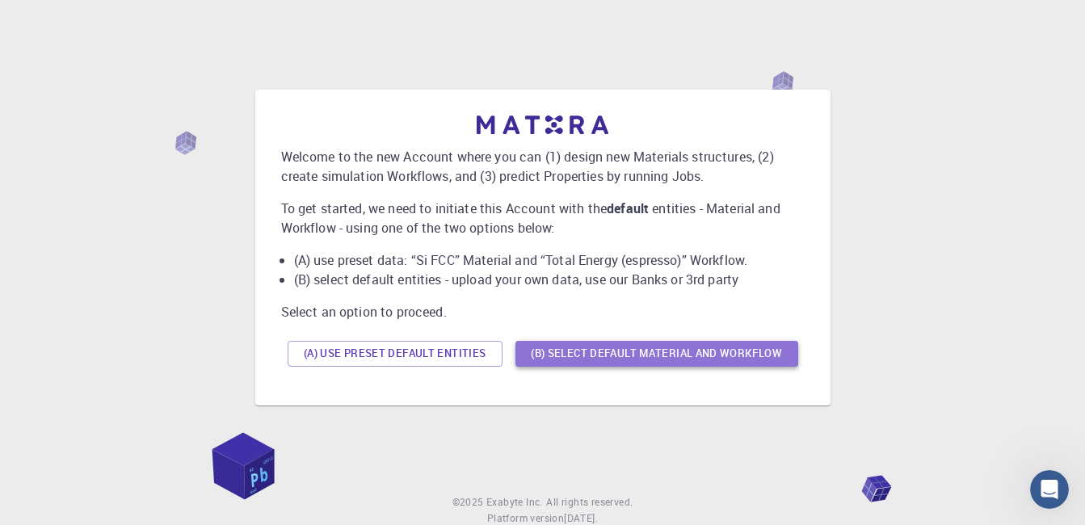
click at [625, 347] on button "(B) Select default material and workflow" at bounding box center [657, 354] width 283 height 26
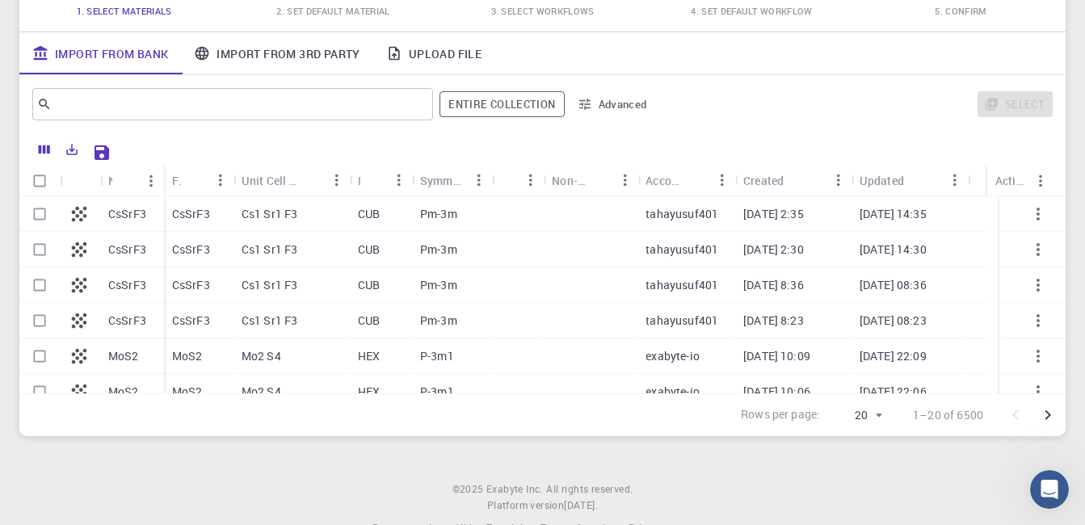
scroll to position [174, 0]
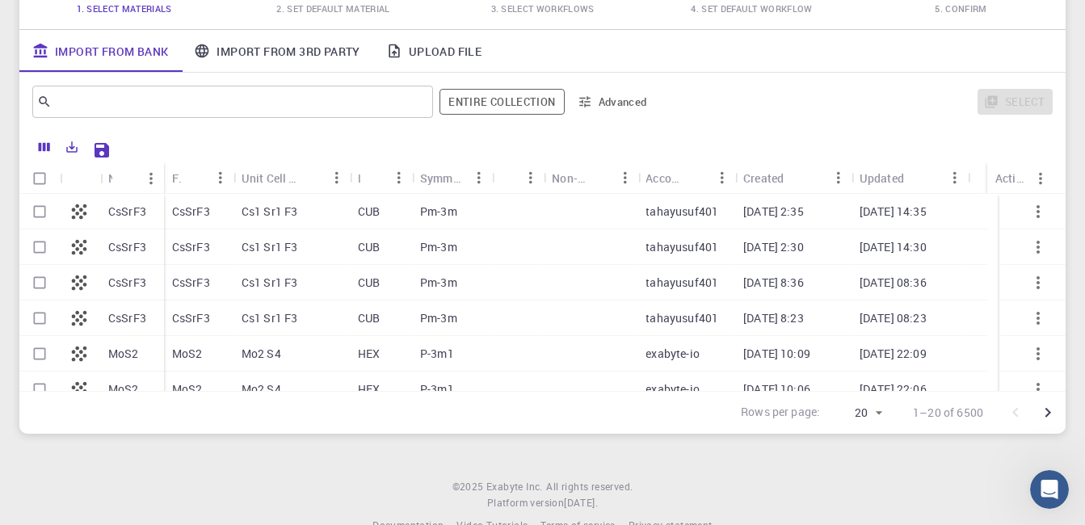
click at [35, 210] on input "Select row" at bounding box center [39, 211] width 31 height 31
checkbox input "true"
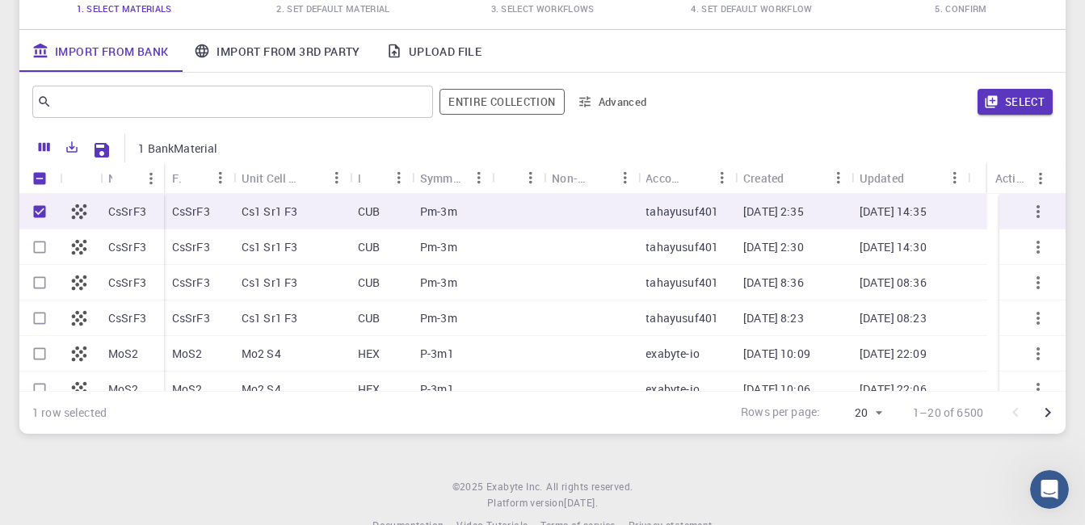
click at [36, 250] on input "Select row" at bounding box center [39, 247] width 31 height 31
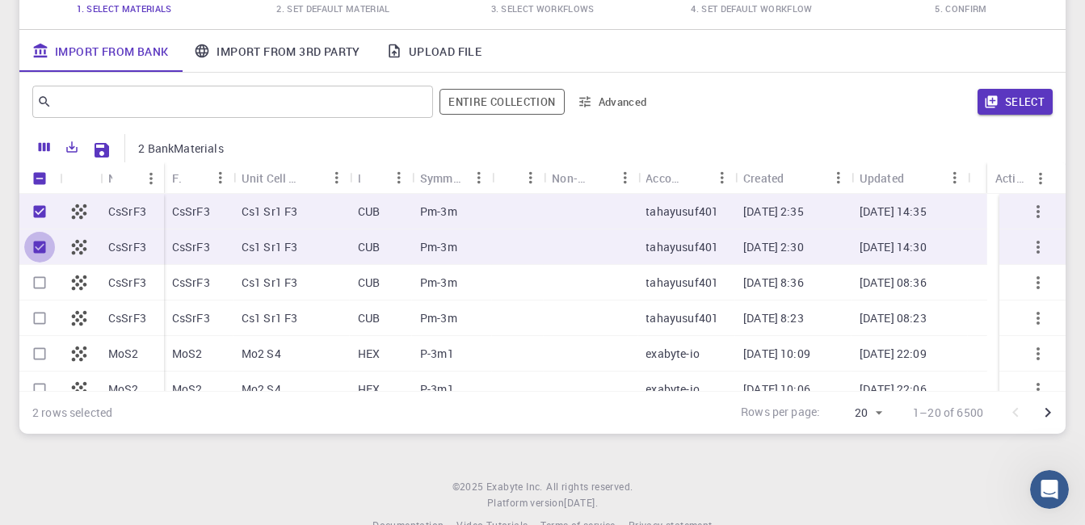
click at [36, 245] on input "Unselect row" at bounding box center [39, 247] width 31 height 31
checkbox input "false"
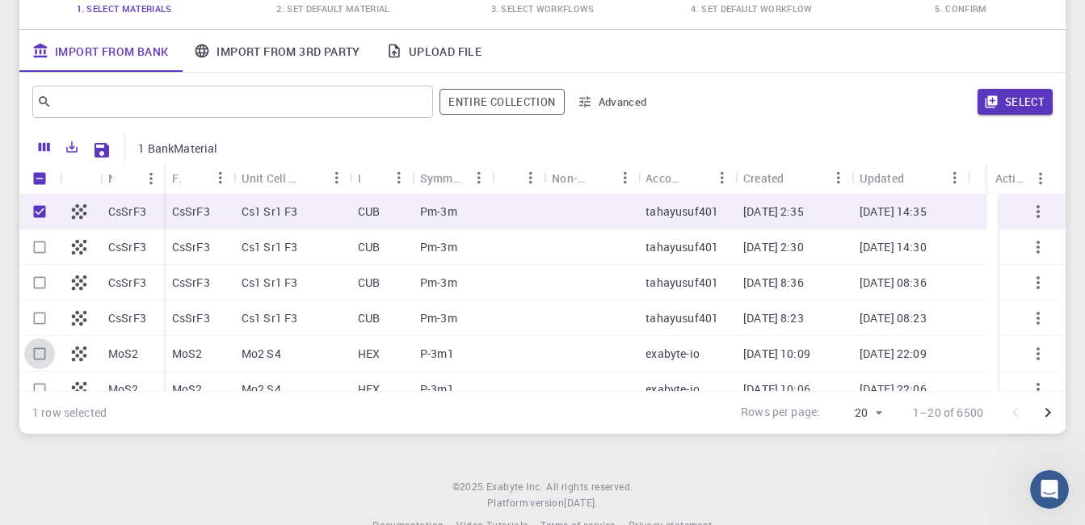
click at [39, 353] on input "Select row" at bounding box center [39, 354] width 31 height 31
checkbox input "true"
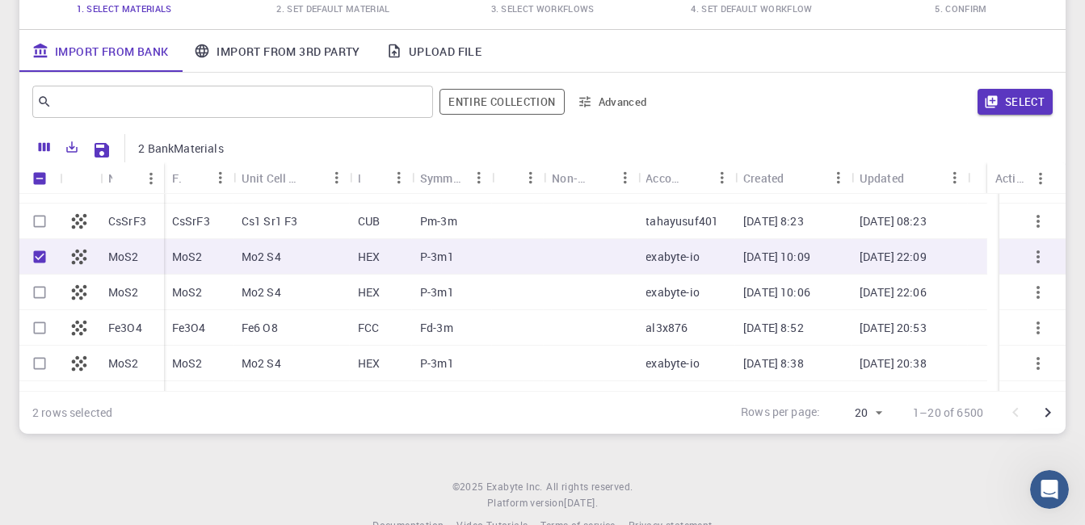
scroll to position [107, 0]
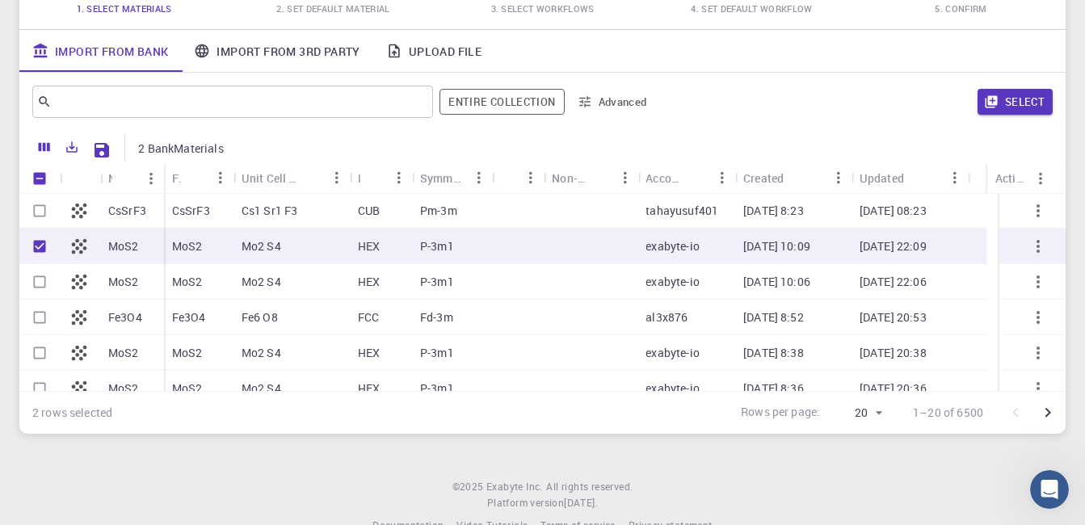
click at [40, 314] on input "Select row" at bounding box center [39, 317] width 31 height 31
checkbox input "true"
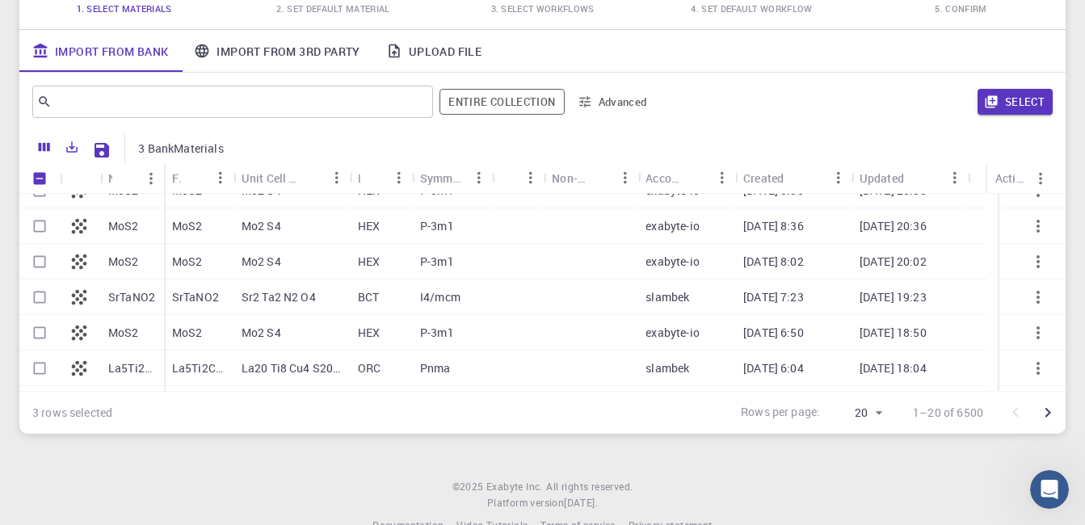
scroll to position [276, 0]
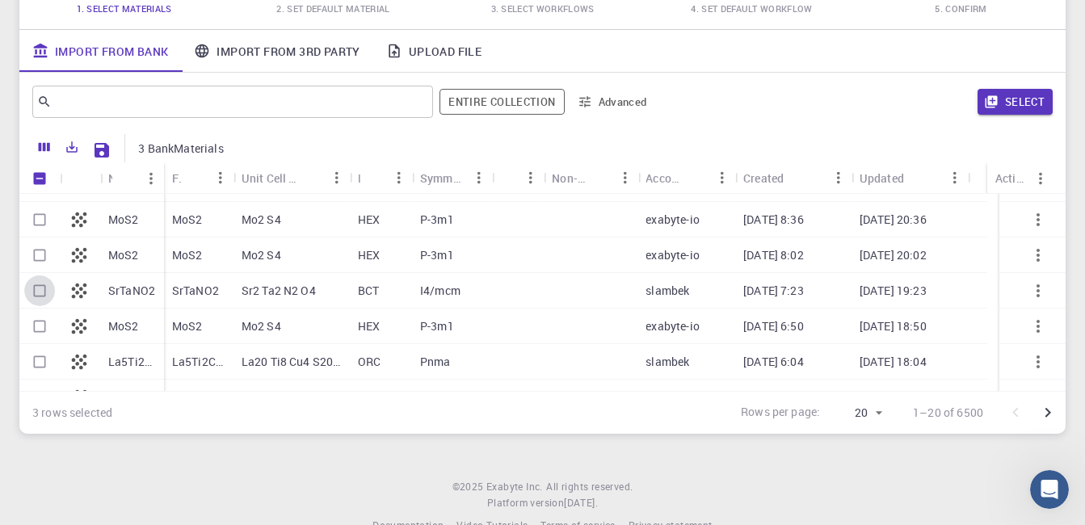
click at [41, 288] on input "Select row" at bounding box center [39, 291] width 31 height 31
checkbox input "true"
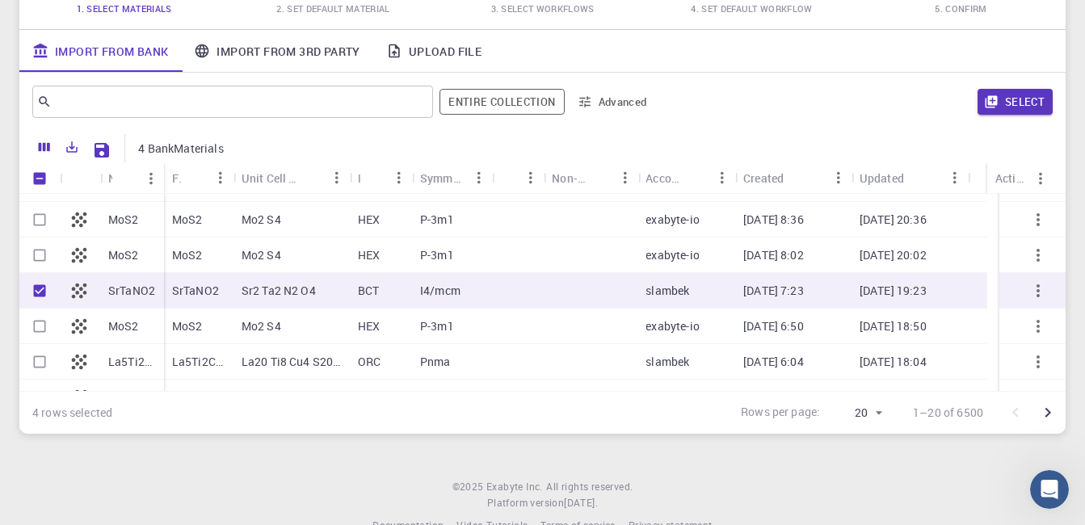
click at [40, 362] on input "Select row" at bounding box center [39, 362] width 31 height 31
checkbox input "true"
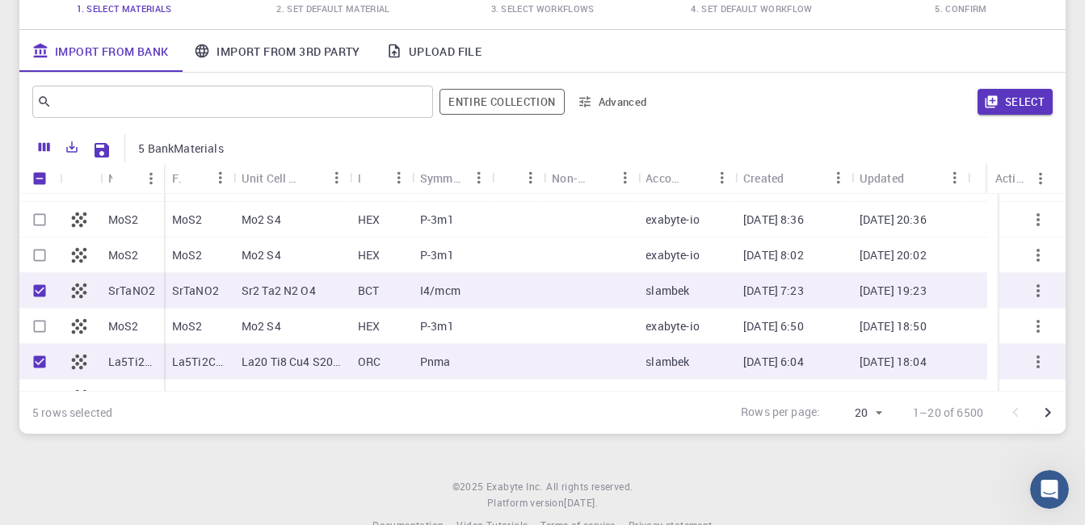
click at [1074, 329] on div "Initial Account Setup for [PERSON_NAME] Select Materials, Workflows and assign …" at bounding box center [542, 139] width 1085 height 627
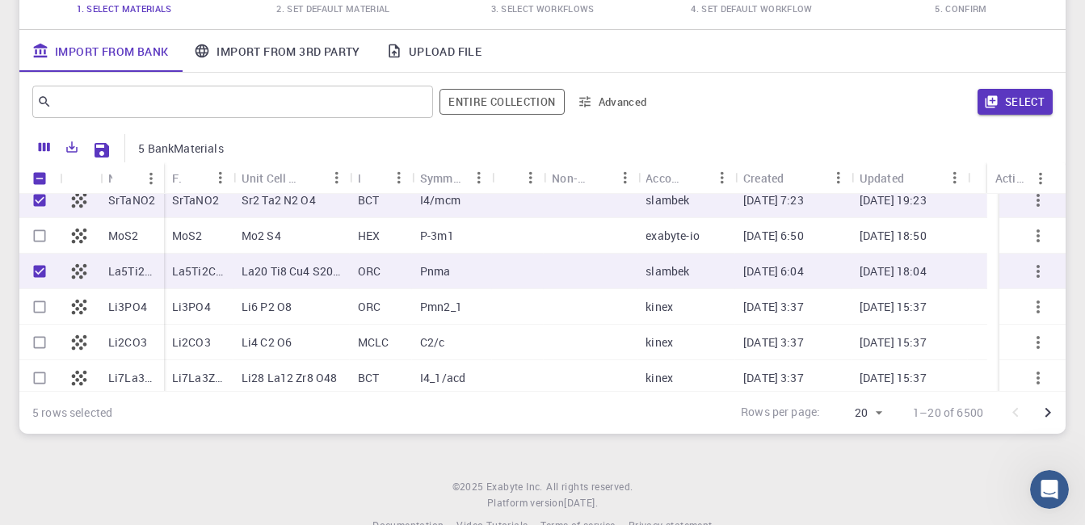
scroll to position [373, 0]
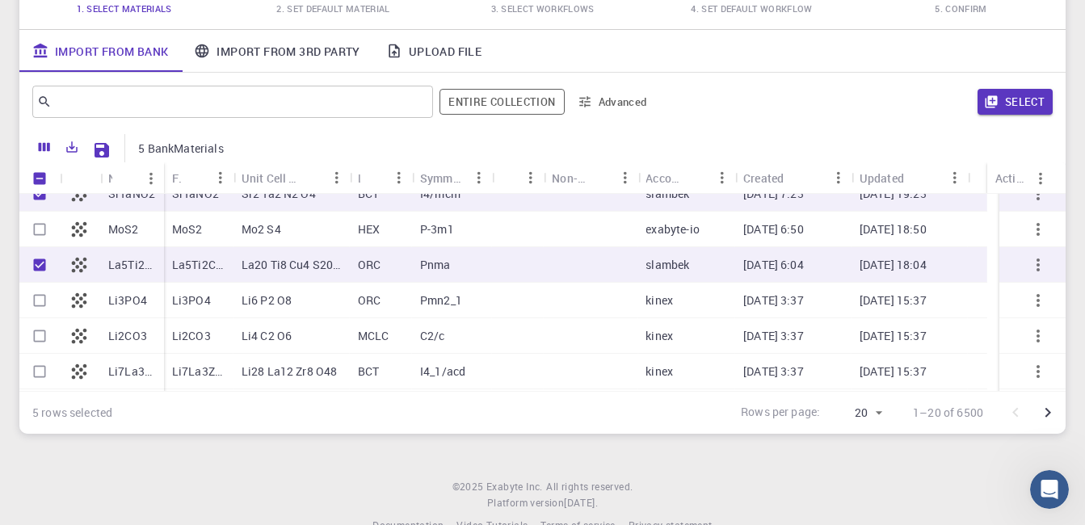
click at [37, 301] on input "Select row" at bounding box center [39, 300] width 31 height 31
checkbox input "true"
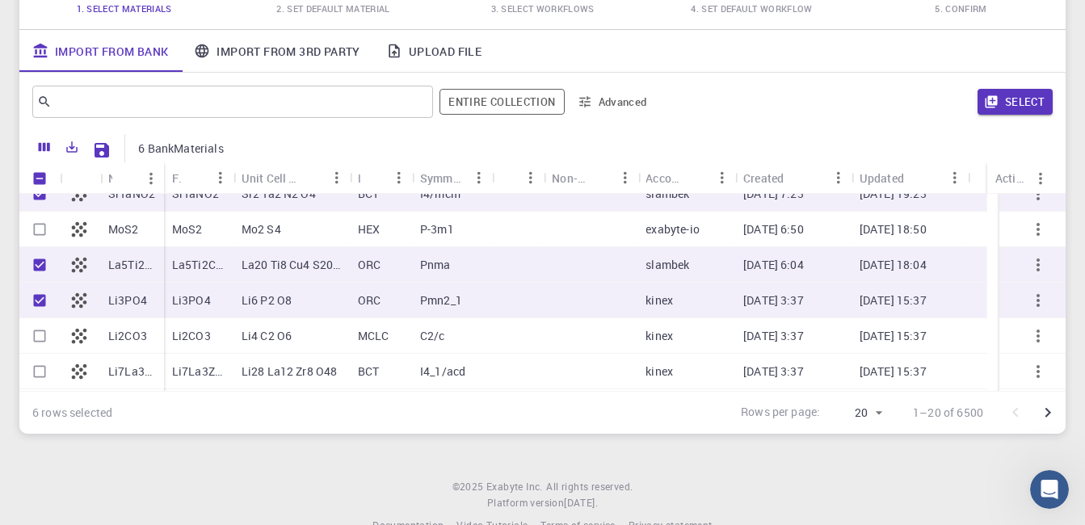
click at [38, 332] on input "Select row" at bounding box center [39, 336] width 31 height 31
checkbox input "true"
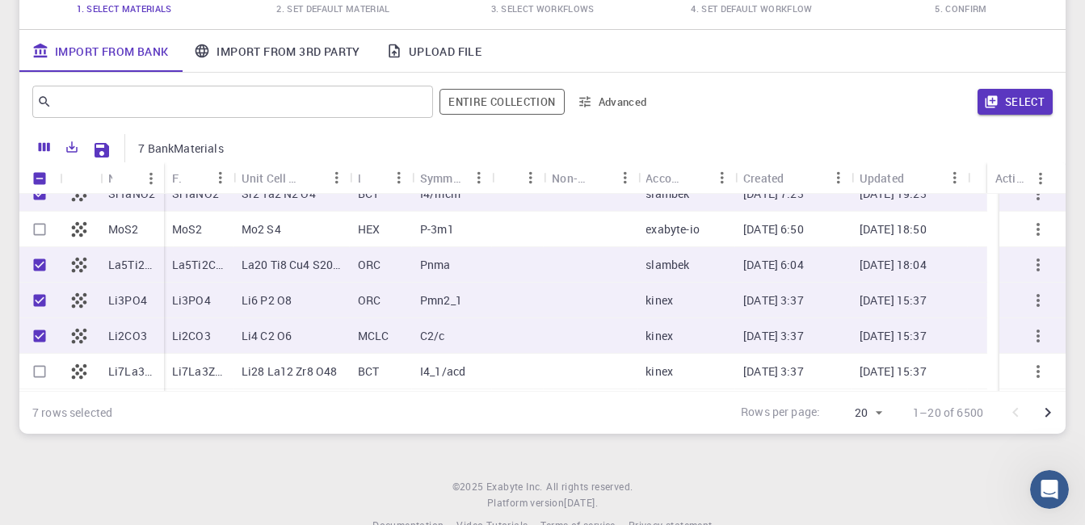
click at [42, 372] on input "Select row" at bounding box center [39, 371] width 31 height 31
checkbox input "true"
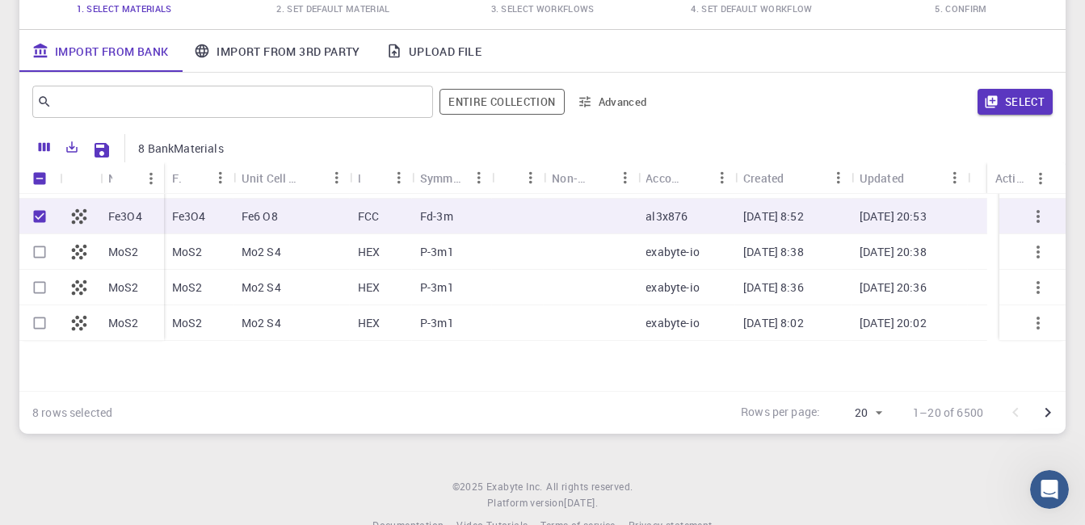
scroll to position [0, 0]
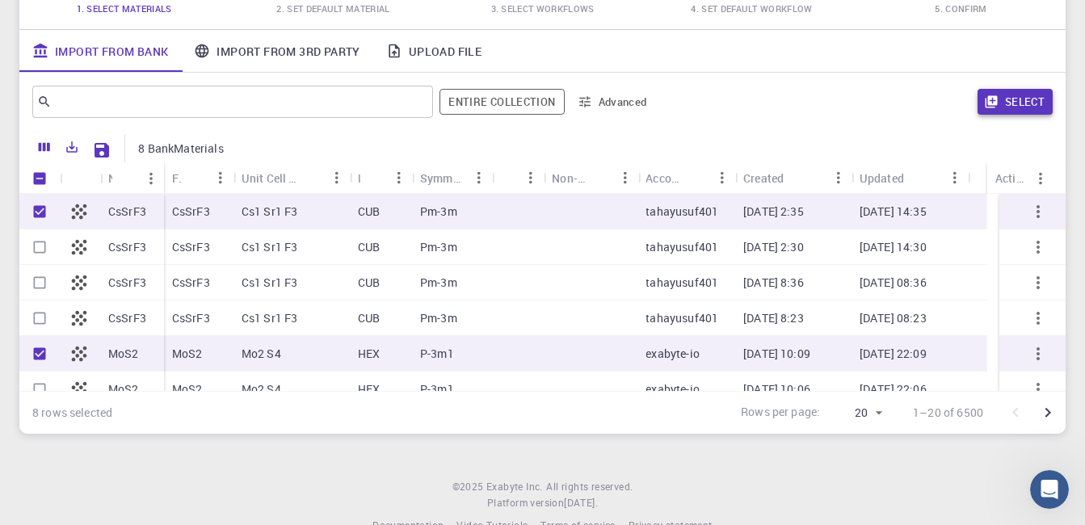
click at [1025, 98] on button "Select" at bounding box center [1015, 102] width 75 height 26
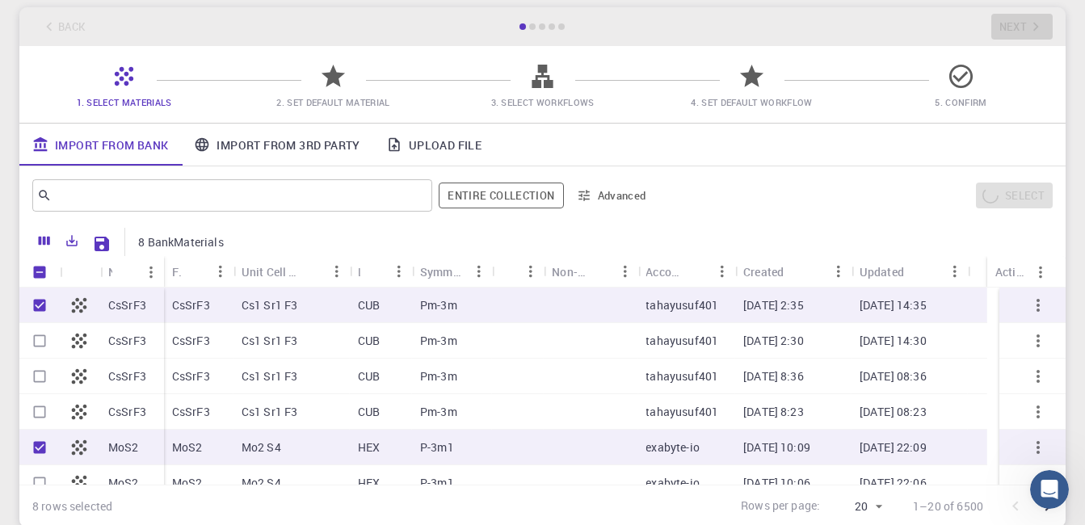
scroll to position [78, 0]
